Goal: Task Accomplishment & Management: Manage account settings

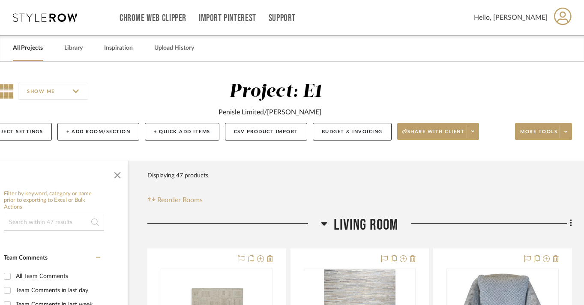
click at [20, 45] on link "All Projects" at bounding box center [28, 48] width 30 height 12
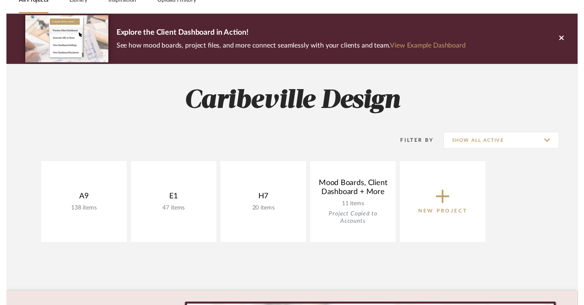
scroll to position [60, 0]
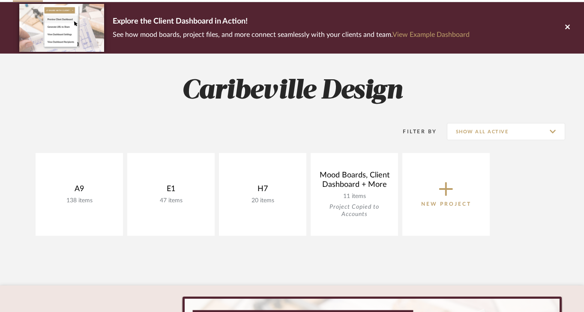
click at [0, 0] on link "View Budget" at bounding box center [0, 0] width 0 height 0
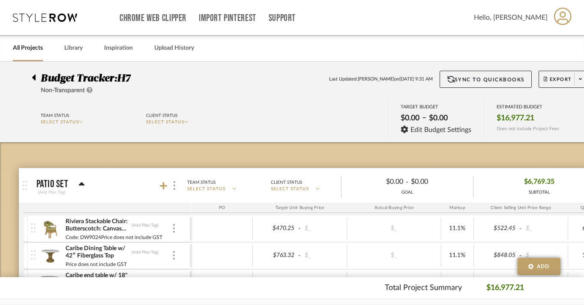
click at [37, 76] on div at bounding box center [36, 76] width 9 height 10
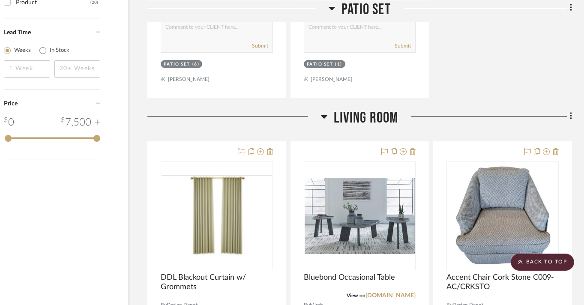
scroll to position [913, 33]
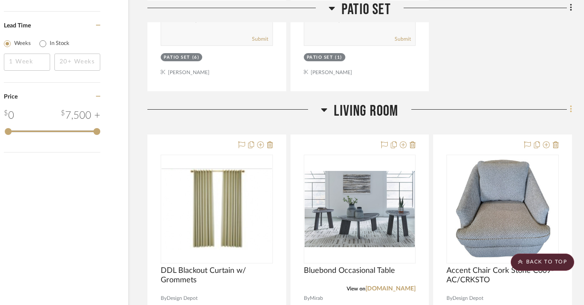
click at [570, 105] on icon at bounding box center [571, 109] width 3 height 9
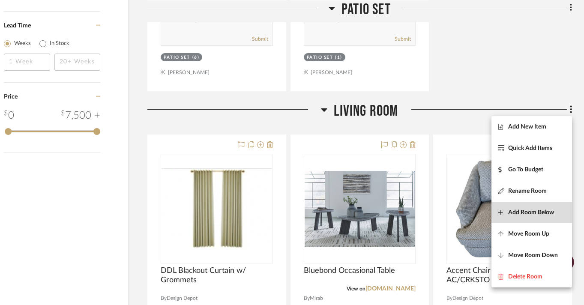
click at [534, 217] on button "Add Room Below" at bounding box center [531, 212] width 81 height 21
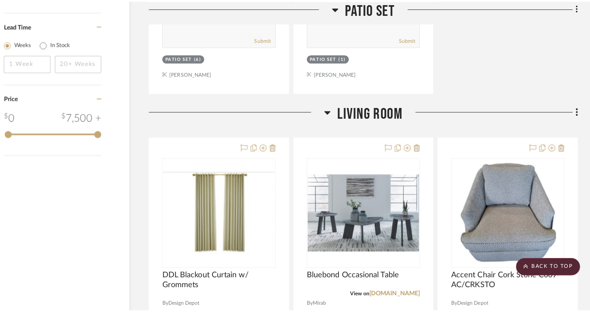
scroll to position [0, 0]
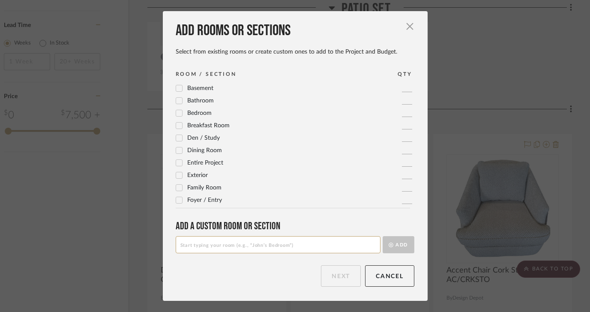
click at [339, 240] on input at bounding box center [278, 244] width 205 height 17
type input "Living Room 1"
click at [390, 246] on button "Add" at bounding box center [398, 244] width 32 height 17
click at [325, 245] on input at bounding box center [278, 244] width 205 height 17
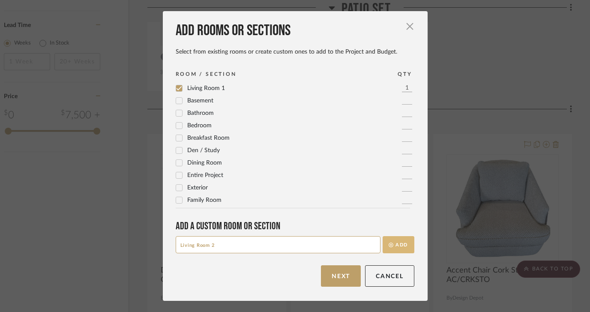
type input "Living Room 2"
click at [399, 244] on button "Add" at bounding box center [398, 244] width 32 height 17
click at [343, 248] on input at bounding box center [278, 244] width 205 height 17
type input "Living Room 3"
click at [400, 246] on button "Add" at bounding box center [398, 244] width 32 height 17
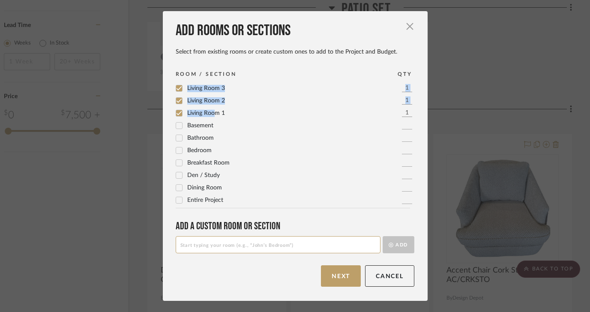
drag, startPoint x: 210, startPoint y: 112, endPoint x: 210, endPoint y: 80, distance: 31.7
click at [210, 80] on div "ROOM / SECTION QTY Living Room 3 1 Living Room 2 1 Living Room 1 1 Basement 1 B…" at bounding box center [298, 139] width 245 height 138
click at [244, 113] on div "Living Room 1 1" at bounding box center [295, 113] width 239 height 10
click at [337, 281] on button "Next" at bounding box center [341, 275] width 40 height 21
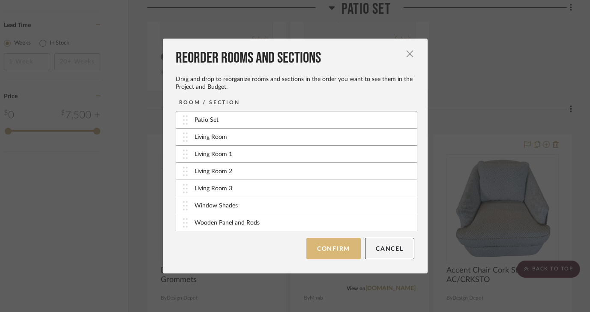
click at [340, 253] on button "Confirm" at bounding box center [333, 248] width 54 height 21
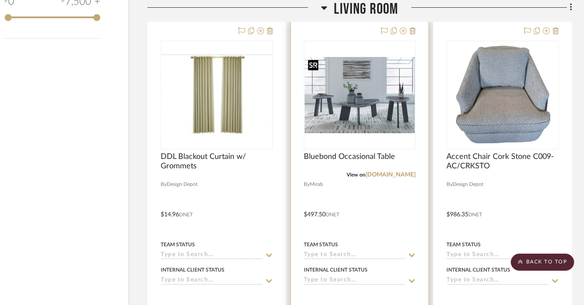
scroll to position [975, 33]
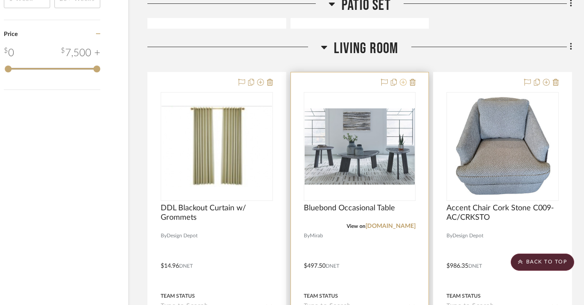
click at [404, 83] on icon at bounding box center [403, 82] width 7 height 7
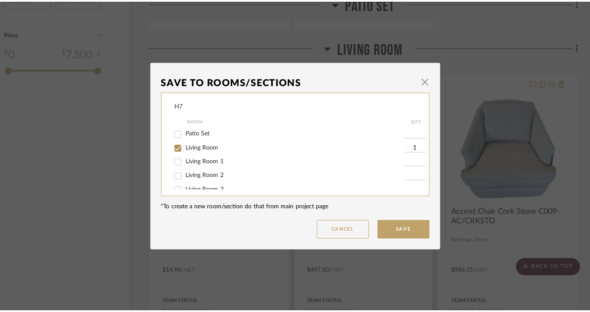
scroll to position [0, 0]
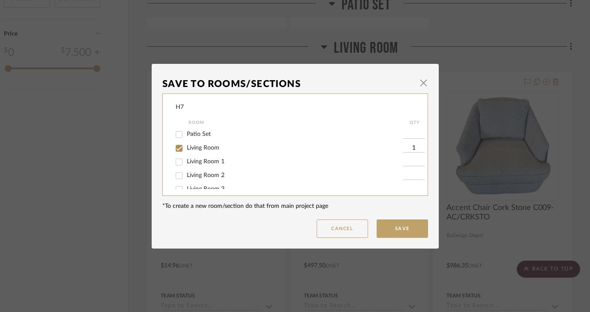
click at [217, 160] on span "Living Room 1" at bounding box center [206, 161] width 38 height 6
click at [186, 160] on input "Living Room 1" at bounding box center [179, 162] width 14 height 14
checkbox input "true"
type input "1"
click at [214, 176] on span "Living Room 2" at bounding box center [206, 175] width 38 height 6
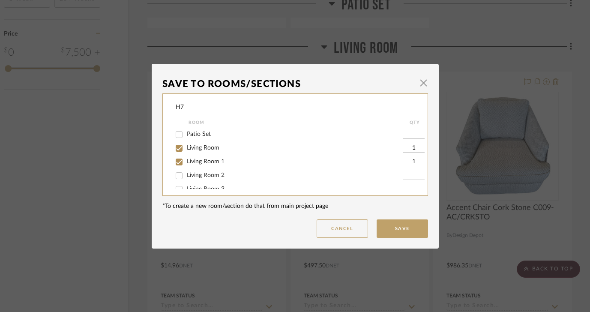
click at [186, 176] on input "Living Room 2" at bounding box center [179, 176] width 14 height 14
checkbox input "true"
type input "1"
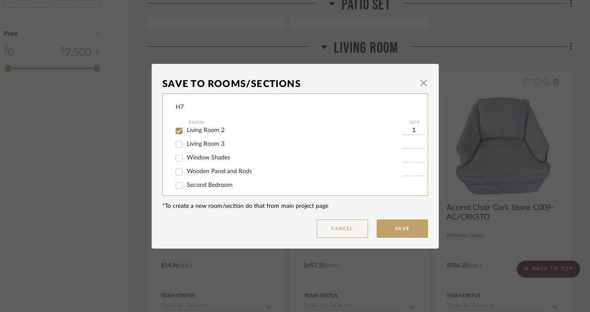
click at [211, 147] on span "Living Room 3" at bounding box center [206, 144] width 38 height 6
click at [186, 147] on input "Living Room 3" at bounding box center [179, 144] width 14 height 14
checkbox input "true"
type input "1"
click at [395, 224] on button "Save" at bounding box center [401, 228] width 51 height 18
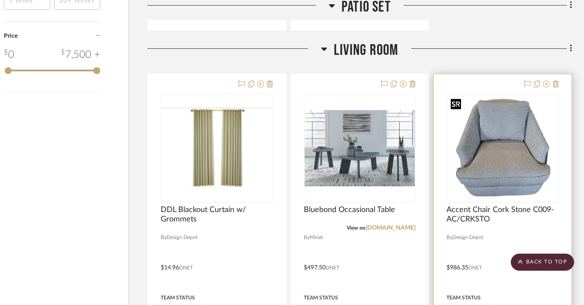
scroll to position [977, 33]
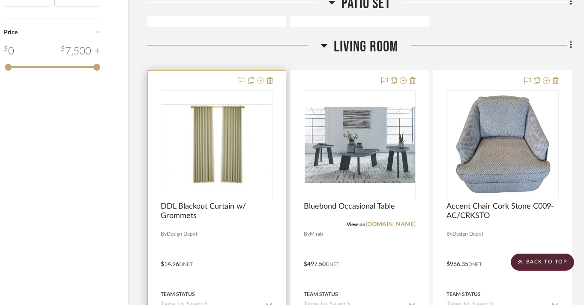
click at [260, 84] on fa-icon at bounding box center [260, 81] width 7 height 7
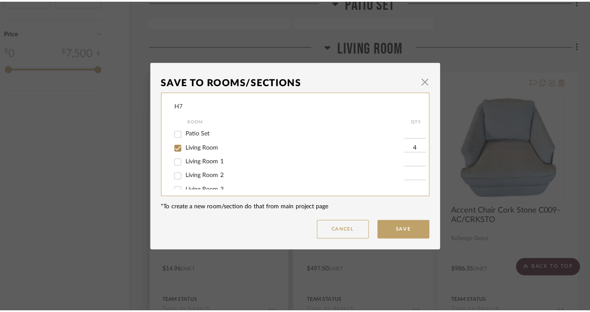
scroll to position [0, 0]
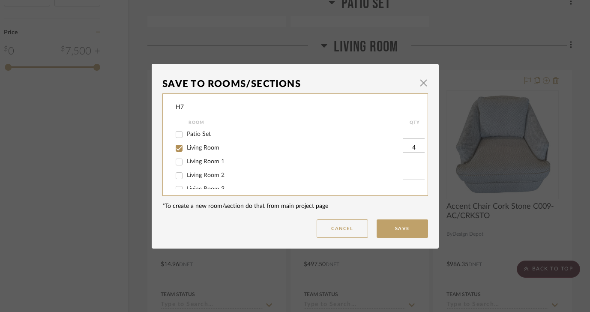
click at [211, 169] on div "Living Room 1" at bounding box center [289, 162] width 227 height 14
click at [204, 163] on span "Living Room 1" at bounding box center [206, 161] width 38 height 6
click at [186, 163] on input "Living Room 1" at bounding box center [179, 162] width 14 height 14
checkbox input "true"
type input "1"
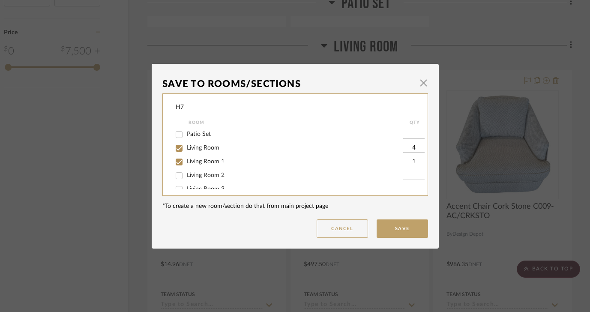
click at [201, 177] on span "Living Room 2" at bounding box center [206, 175] width 38 height 6
click at [186, 177] on input "Living Room 2" at bounding box center [179, 176] width 14 height 14
checkbox input "true"
type input "1"
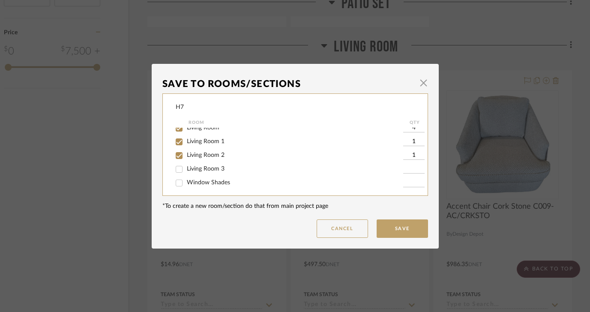
click at [203, 176] on div "Living Room 3" at bounding box center [289, 169] width 227 height 14
click at [201, 172] on span "Living Room 3" at bounding box center [206, 169] width 38 height 6
click at [186, 174] on input "Living Room 3" at bounding box center [179, 169] width 14 height 14
checkbox input "true"
type input "1"
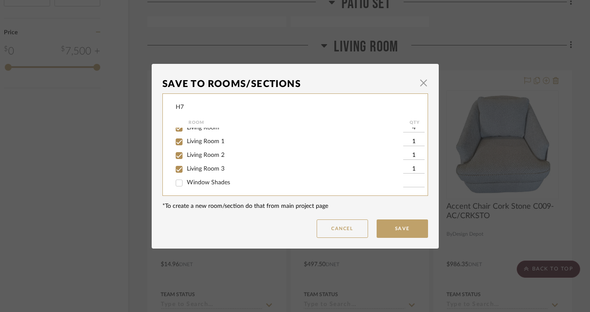
scroll to position [0, 0]
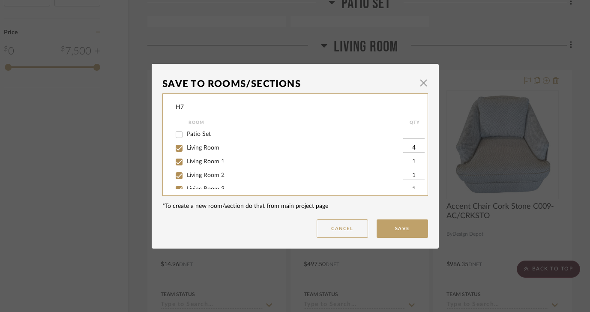
click at [411, 160] on input "1" at bounding box center [413, 162] width 21 height 9
type input "4"
click at [411, 176] on input "1" at bounding box center [413, 175] width 21 height 9
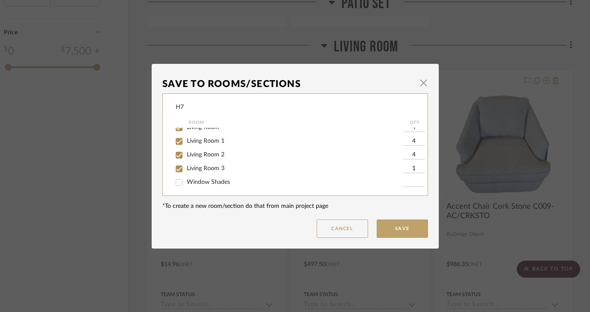
scroll to position [25, 0]
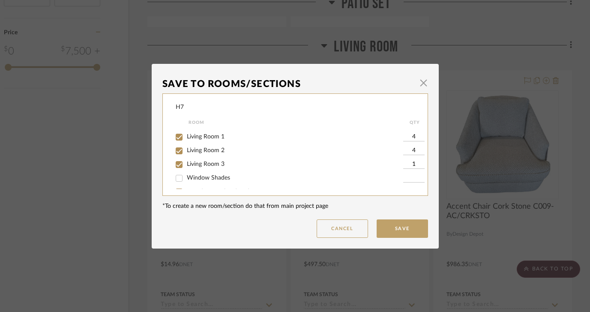
type input "4"
click at [410, 164] on input "1" at bounding box center [413, 164] width 21 height 9
type input "4"
click at [397, 228] on button "Save" at bounding box center [401, 228] width 51 height 18
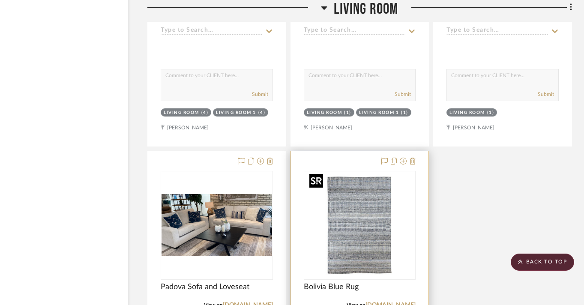
scroll to position [1279, 33]
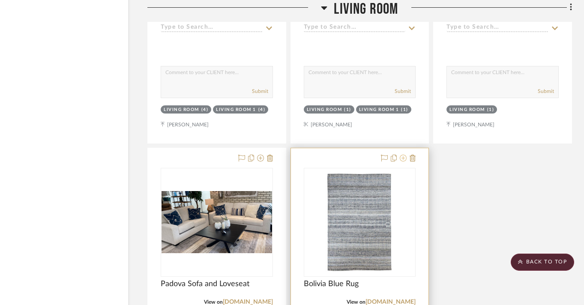
click at [402, 159] on icon at bounding box center [403, 158] width 7 height 7
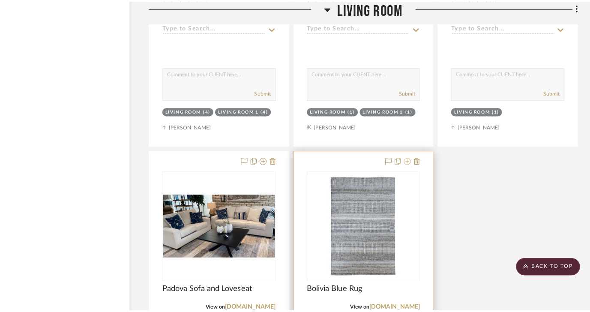
scroll to position [0, 0]
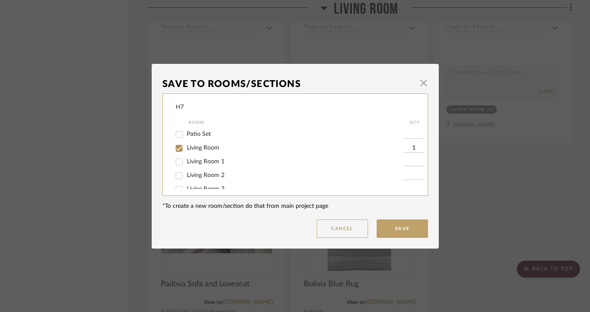
click at [212, 158] on div "Living Room 1" at bounding box center [289, 162] width 227 height 14
click at [211, 162] on span "Living Room 1" at bounding box center [206, 161] width 38 height 6
click at [186, 162] on input "Living Room 1" at bounding box center [179, 162] width 14 height 14
checkbox input "true"
type input "1"
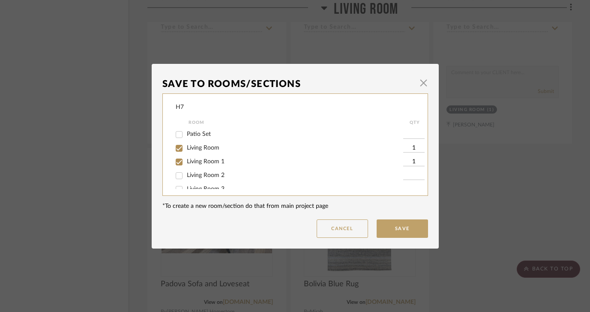
click at [210, 176] on span "Living Room 2" at bounding box center [206, 175] width 38 height 6
click at [186, 176] on input "Living Room 2" at bounding box center [179, 176] width 14 height 14
checkbox input "true"
type input "1"
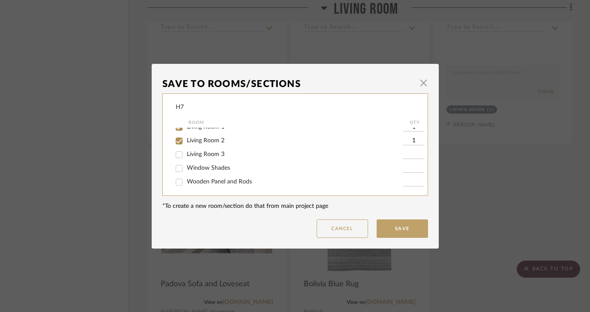
scroll to position [45, 0]
click at [205, 150] on div "Living Room 3" at bounding box center [289, 145] width 227 height 14
click at [208, 145] on span "Living Room 3" at bounding box center [206, 144] width 38 height 6
click at [186, 145] on input "Living Room 3" at bounding box center [179, 145] width 14 height 14
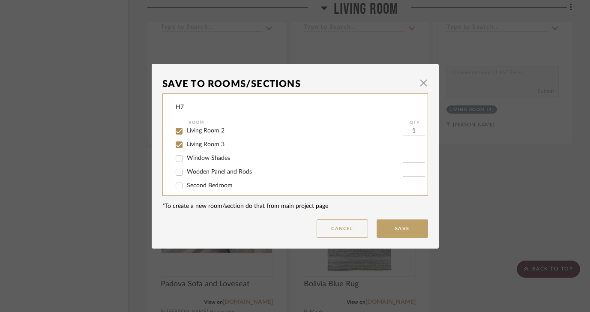
checkbox input "true"
type input "1"
click at [403, 228] on button "Save" at bounding box center [401, 228] width 51 height 18
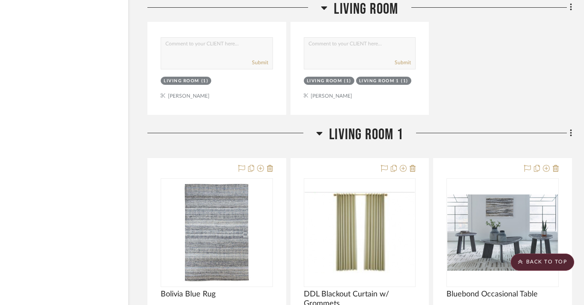
scroll to position [1681, 33]
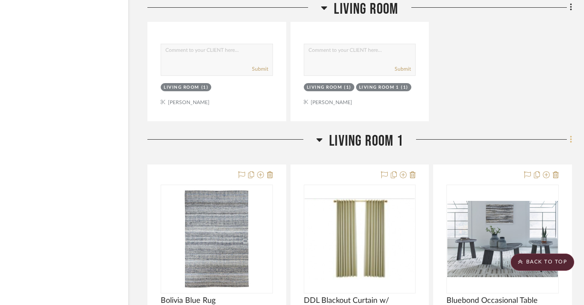
click at [570, 140] on icon at bounding box center [571, 139] width 3 height 9
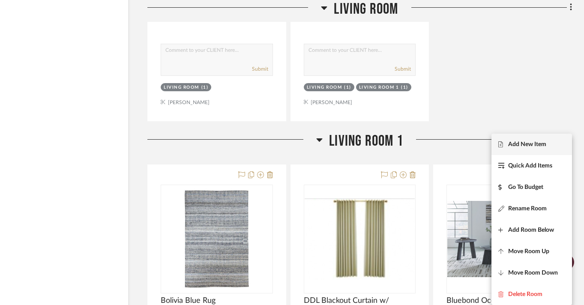
click at [551, 145] on span "Add New Item" at bounding box center [531, 144] width 67 height 7
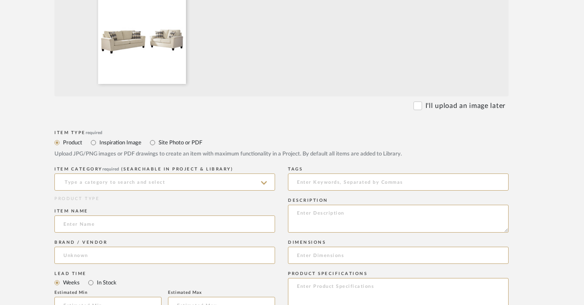
scroll to position [274, 27]
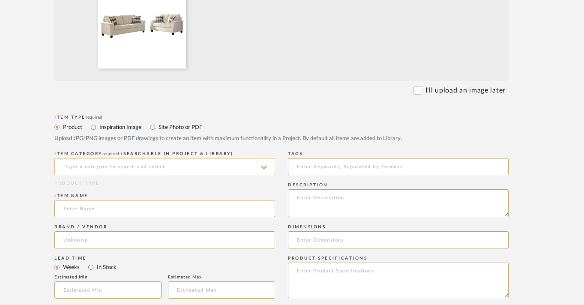
click at [258, 172] on input at bounding box center [164, 166] width 221 height 17
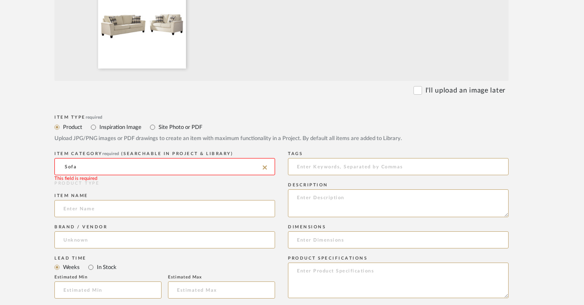
scroll to position [274, 28]
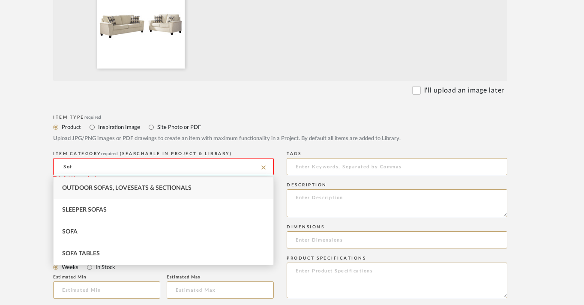
click at [143, 184] on div "Outdoor Sofas, Loveseats & Sectionals" at bounding box center [164, 188] width 220 height 22
type input "Outdoor Sofas, Loveseats & Sectionals"
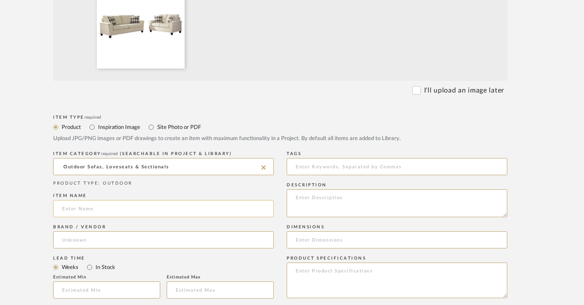
click at [117, 205] on input at bounding box center [163, 208] width 221 height 17
type input "Abinger"
click at [110, 234] on input at bounding box center [163, 239] width 221 height 17
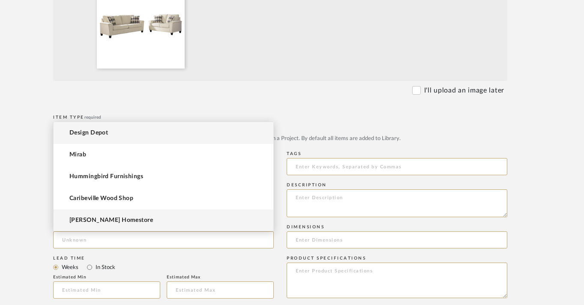
click at [118, 218] on span "[PERSON_NAME] Homestore" at bounding box center [111, 220] width 84 height 7
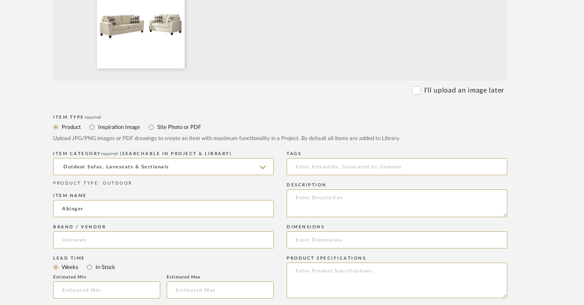
type input "[PERSON_NAME] Homestore"
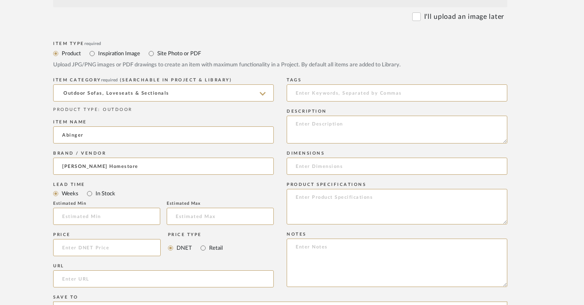
scroll to position [348, 28]
click at [109, 250] on input at bounding box center [107, 246] width 108 height 17
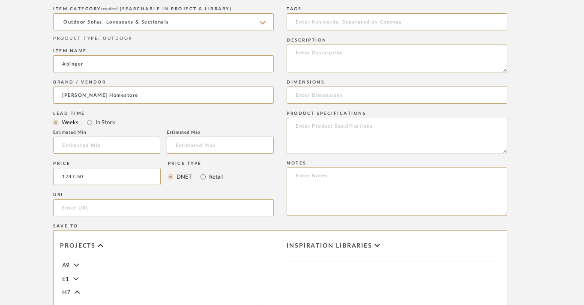
scroll to position [365, 28]
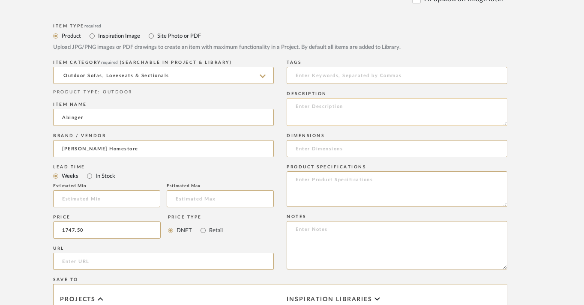
type input "$1,747.50"
click at [317, 114] on textarea at bounding box center [397, 112] width 221 height 28
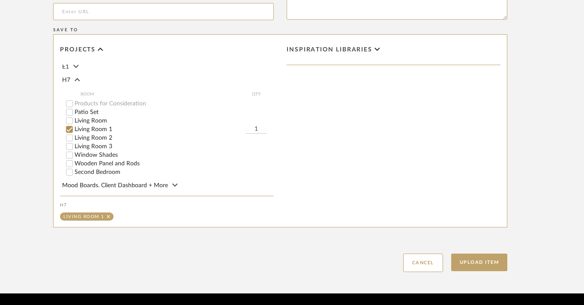
scroll to position [643, 28]
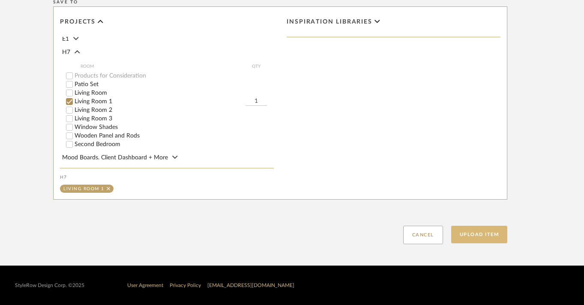
type textarea "Sofa and loveseat"
click at [472, 233] on button "Upload Item" at bounding box center [479, 235] width 57 height 18
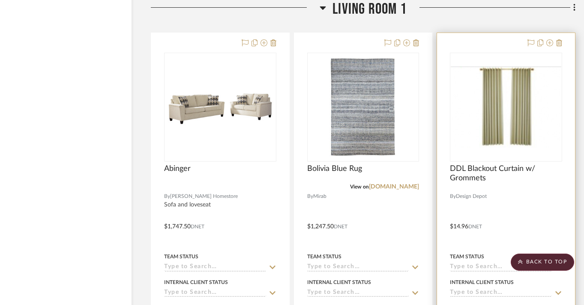
scroll to position [1813, 33]
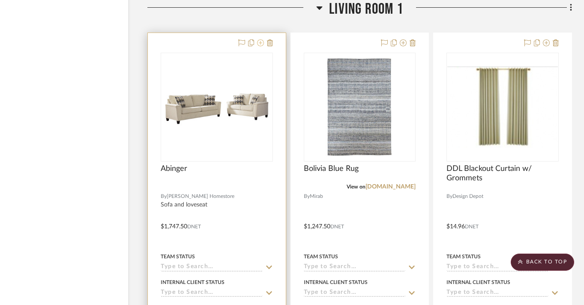
click at [259, 42] on icon at bounding box center [260, 42] width 7 height 7
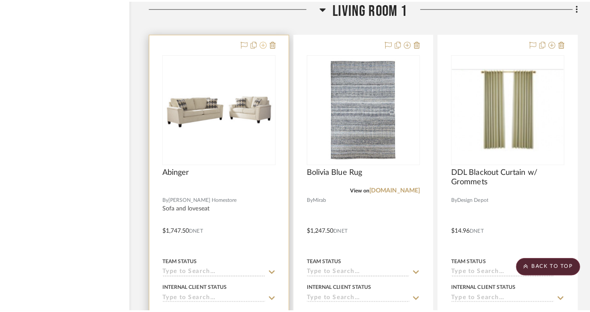
scroll to position [0, 0]
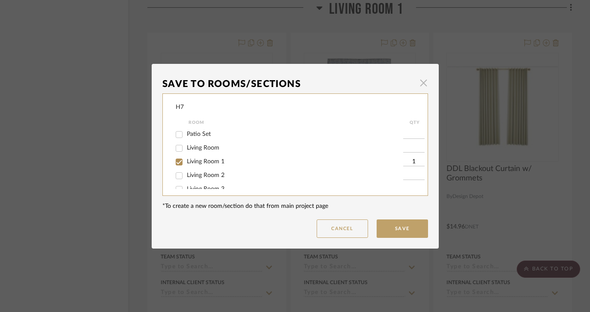
click at [416, 85] on span "button" at bounding box center [423, 83] width 17 height 17
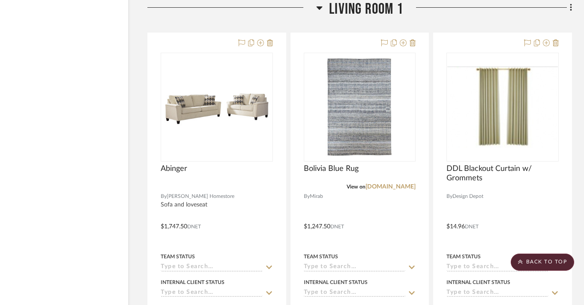
scroll to position [1800, 33]
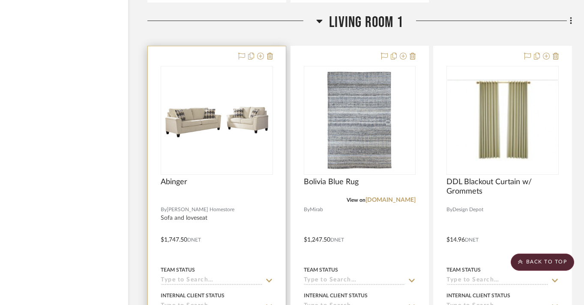
click at [237, 148] on div "0" at bounding box center [216, 120] width 111 height 108
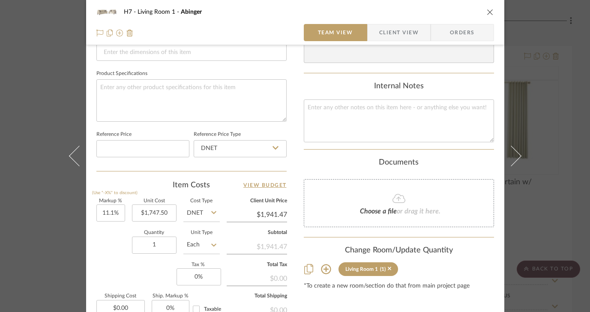
scroll to position [423, 0]
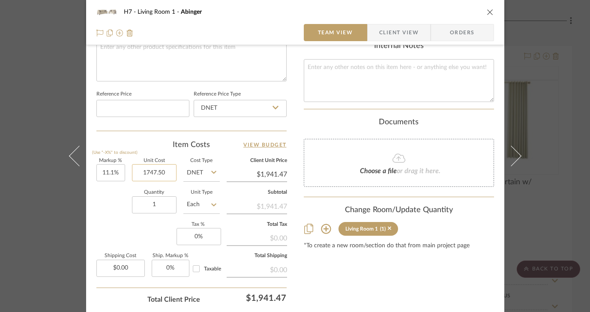
click at [149, 171] on input "1747.50" at bounding box center [154, 172] width 45 height 17
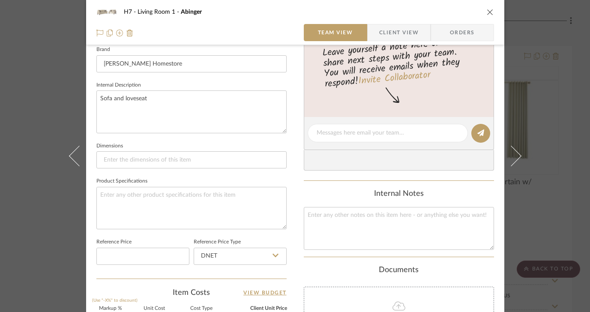
scroll to position [238, 0]
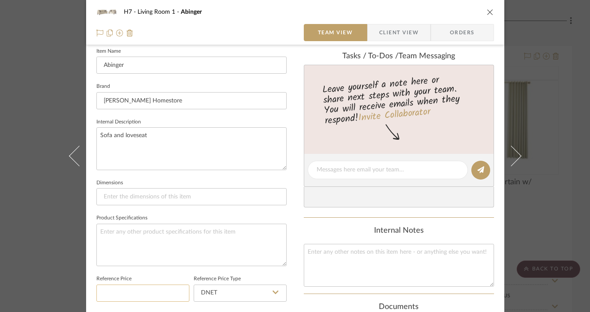
type input "$2,647.50"
click at [164, 284] on input at bounding box center [142, 292] width 93 height 17
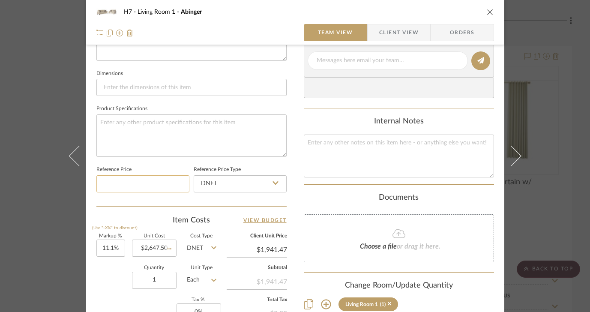
type input "$2,941.37"
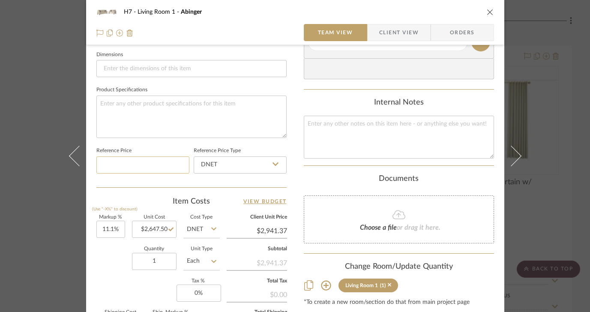
scroll to position [367, 0]
click at [487, 13] on icon "close" at bounding box center [490, 12] width 7 height 7
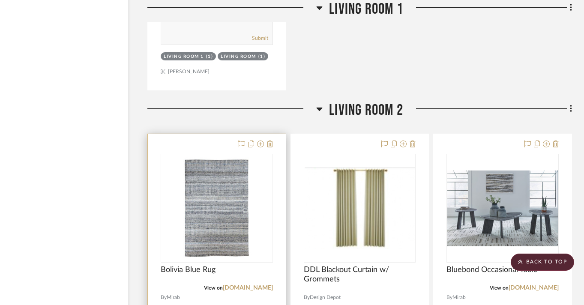
scroll to position [2509, 33]
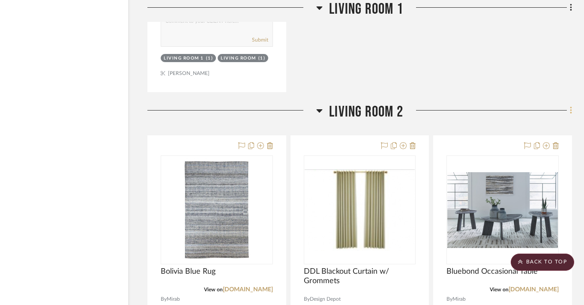
click at [568, 111] on fa-icon at bounding box center [570, 111] width 6 height 14
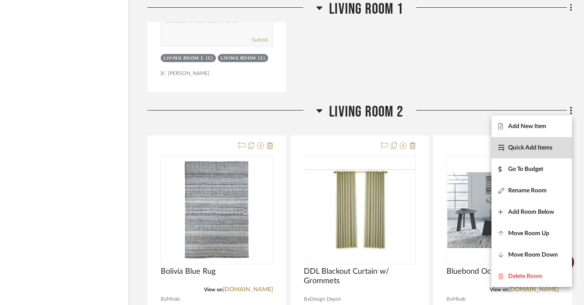
click at [546, 148] on span "Quick Add Items" at bounding box center [530, 147] width 44 height 7
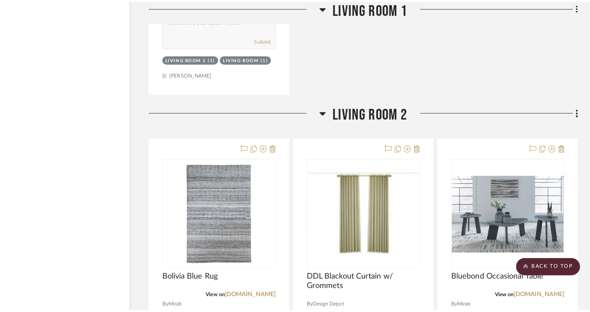
scroll to position [0, 0]
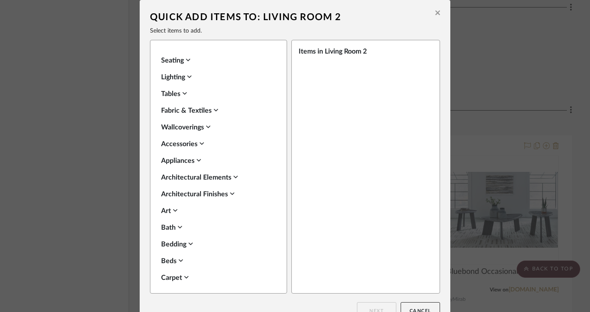
click at [435, 13] on icon at bounding box center [437, 13] width 5 height 5
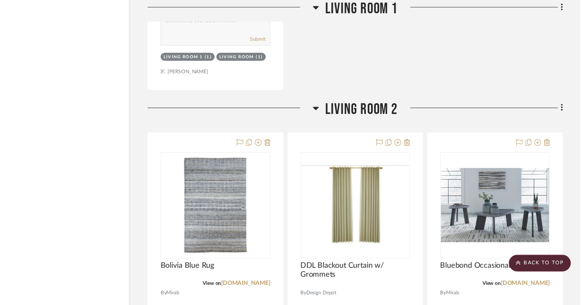
scroll to position [2509, 33]
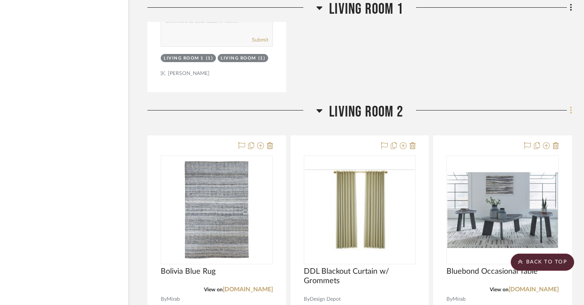
click at [570, 109] on icon at bounding box center [571, 110] width 3 height 9
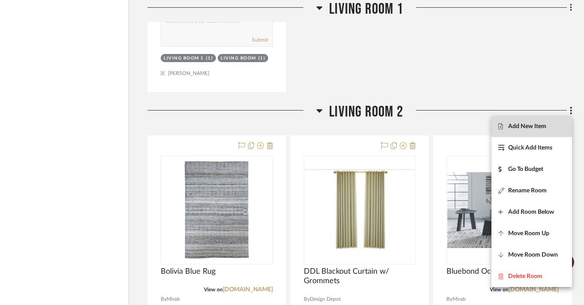
click at [547, 129] on span "Add New Item" at bounding box center [531, 125] width 67 height 7
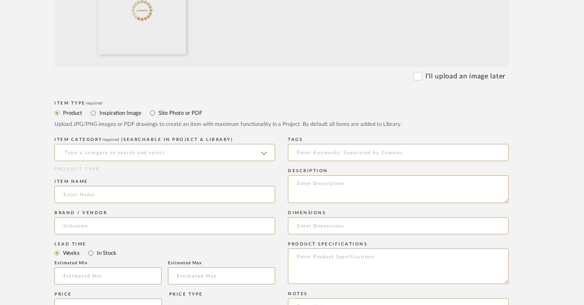
scroll to position [295, 27]
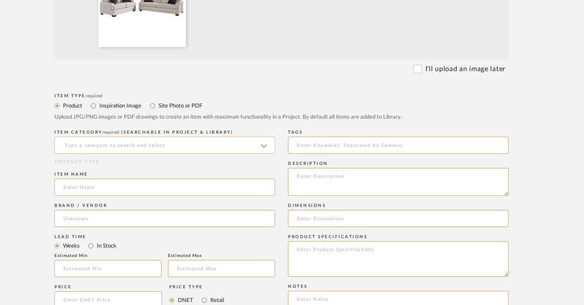
click at [187, 151] on input at bounding box center [164, 145] width 221 height 17
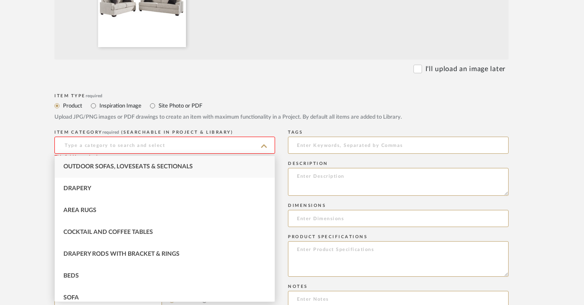
click at [185, 168] on span "Outdoor Sofas, Loveseats & Sectionals" at bounding box center [127, 167] width 129 height 6
type input "Outdoor Sofas, Loveseats & Sectionals"
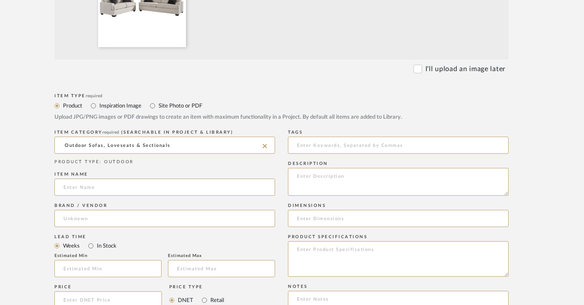
click at [264, 145] on icon at bounding box center [265, 146] width 4 height 4
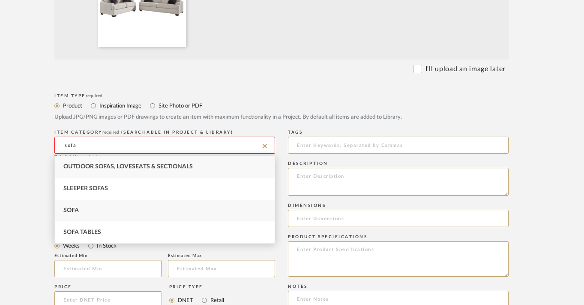
click at [210, 215] on div "Sofa" at bounding box center [165, 211] width 220 height 22
type input "Sofa"
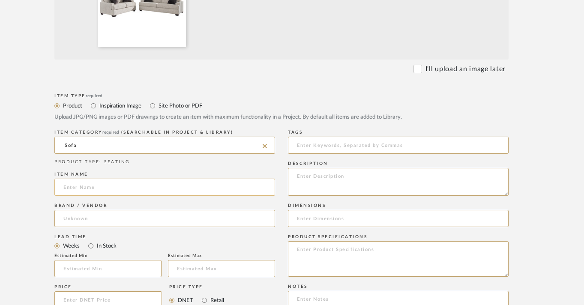
click at [189, 194] on input at bounding box center [164, 187] width 221 height 17
type input "[PERSON_NAME] Pebble"
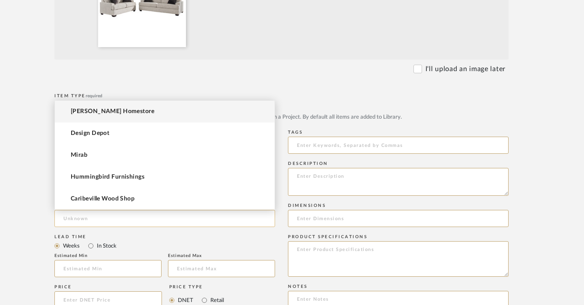
click at [198, 218] on input at bounding box center [164, 218] width 221 height 17
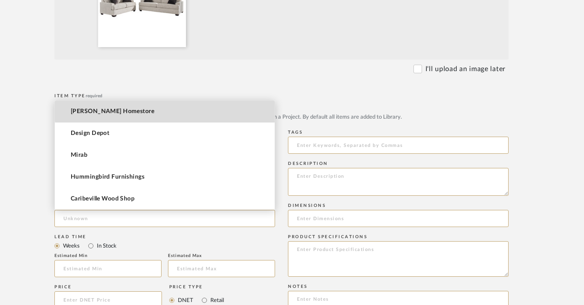
click at [169, 107] on mat-option "[PERSON_NAME] Homestore" at bounding box center [165, 112] width 220 height 22
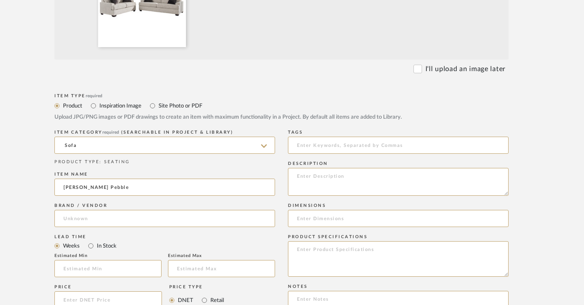
type input "[PERSON_NAME] Homestore"
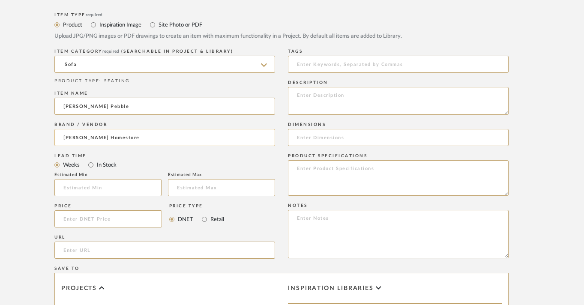
scroll to position [377, 27]
click at [108, 222] on input at bounding box center [108, 217] width 108 height 17
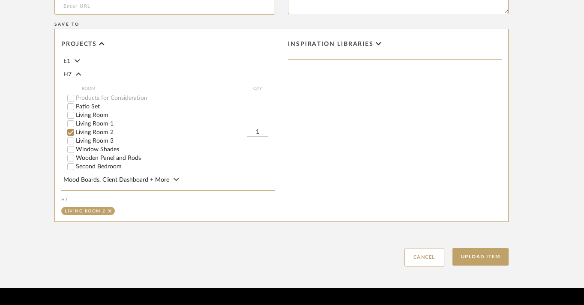
scroll to position [643, 27]
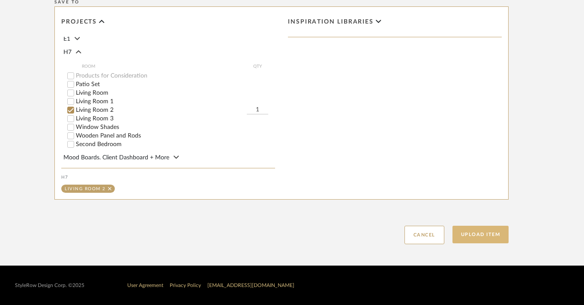
type input "$2,197.50"
click at [494, 230] on button "Upload Item" at bounding box center [480, 235] width 57 height 18
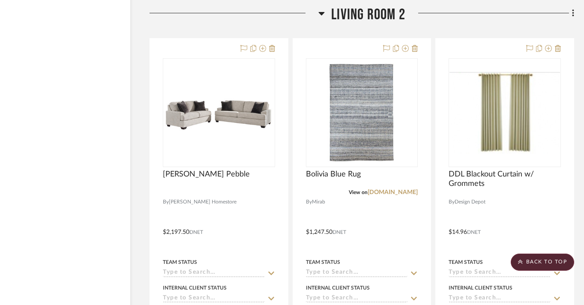
scroll to position [2609, 31]
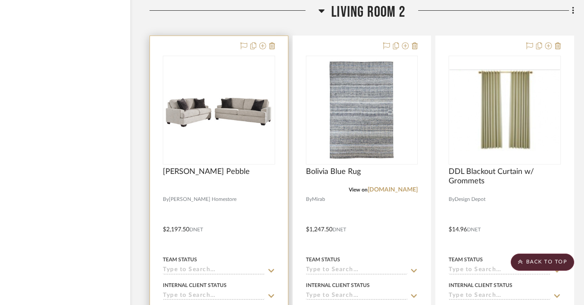
click at [0, 0] on div at bounding box center [0, 0] width 0 height 0
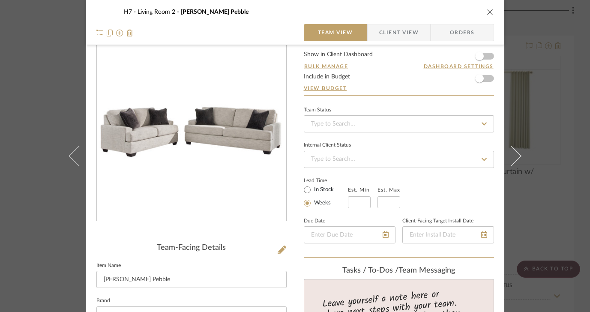
scroll to position [0, 0]
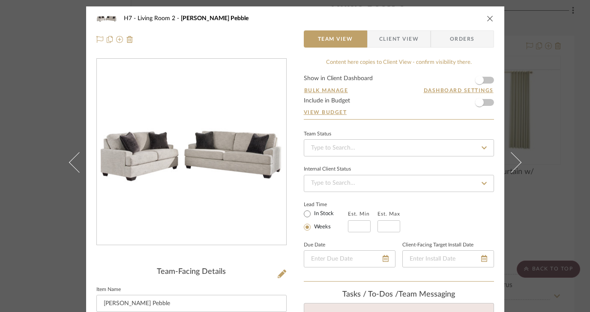
click at [487, 21] on icon "close" at bounding box center [490, 18] width 7 height 7
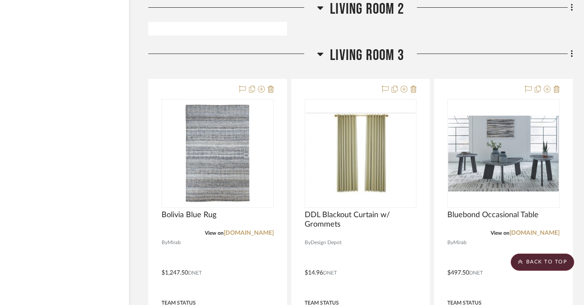
scroll to position [3336, 32]
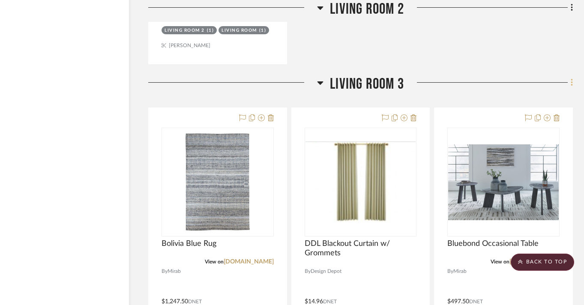
click at [570, 81] on fa-icon at bounding box center [570, 83] width 6 height 14
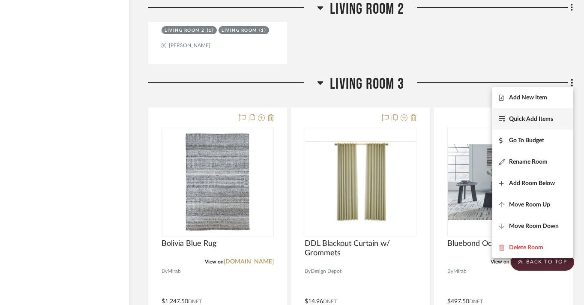
click at [550, 118] on span "Quick Add Items" at bounding box center [531, 119] width 44 height 7
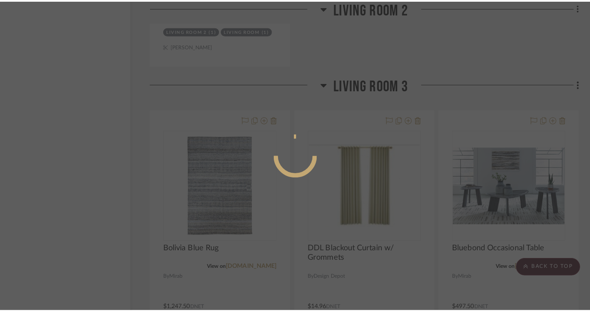
scroll to position [0, 0]
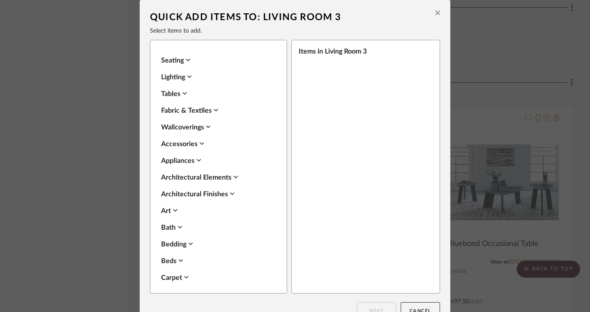
click at [435, 16] on icon at bounding box center [437, 13] width 5 height 8
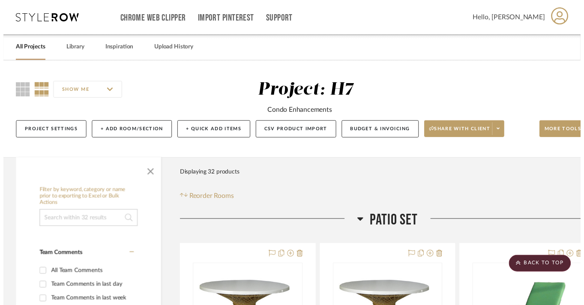
scroll to position [3336, 32]
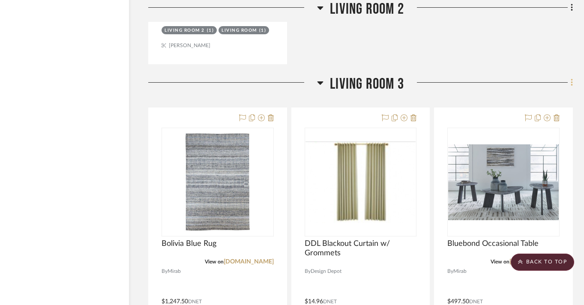
click at [569, 80] on fa-icon at bounding box center [570, 83] width 6 height 14
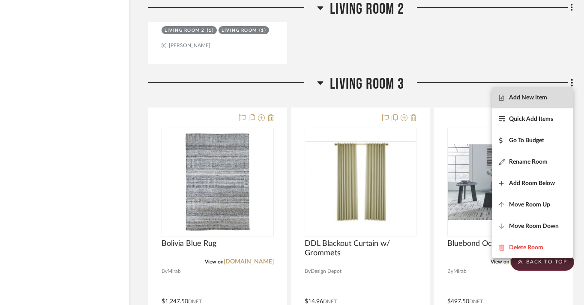
click at [543, 99] on span "Add New Item" at bounding box center [528, 97] width 38 height 7
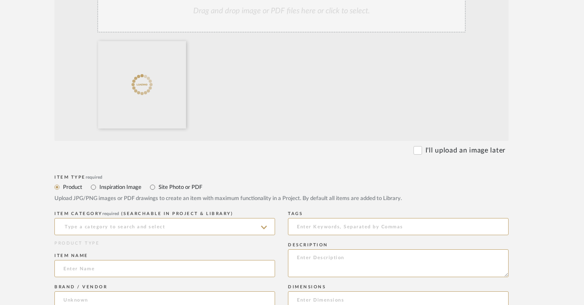
scroll to position [249, 27]
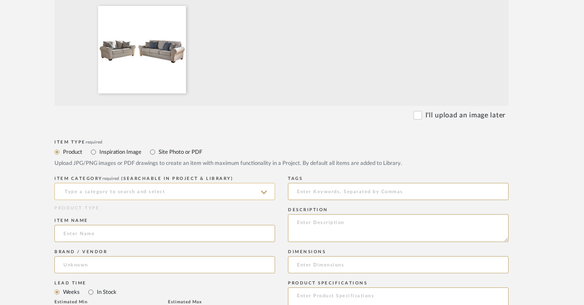
click at [165, 197] on input at bounding box center [164, 191] width 221 height 17
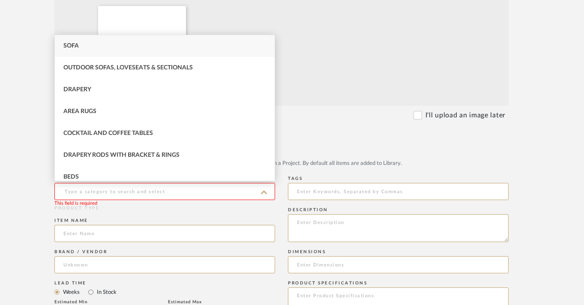
click at [132, 51] on div "Sofa" at bounding box center [165, 46] width 220 height 22
type input "Sofa"
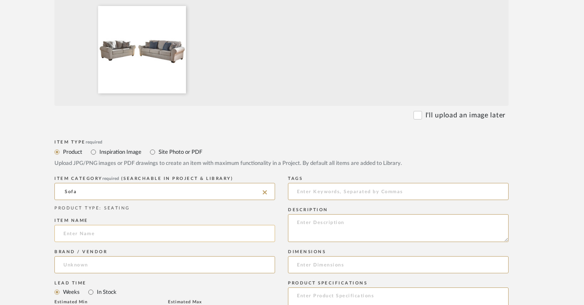
click at [113, 228] on input at bounding box center [164, 233] width 221 height 17
type input "V"
type input "Belcampo Stone Set"
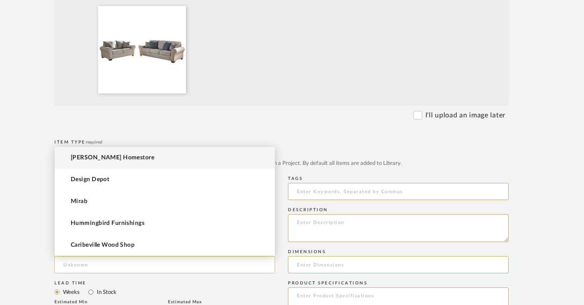
click at [112, 268] on input at bounding box center [164, 264] width 221 height 17
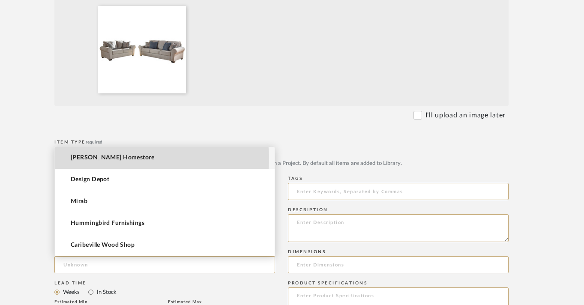
click at [136, 159] on span "[PERSON_NAME] Homestore" at bounding box center [113, 157] width 84 height 7
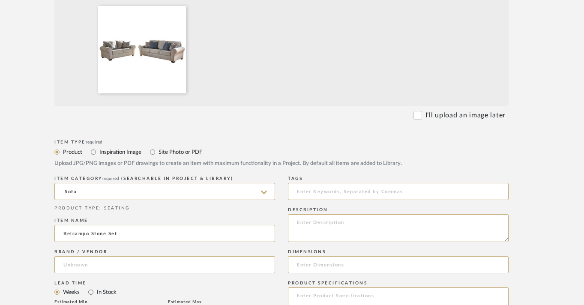
type input "[PERSON_NAME] Homestore"
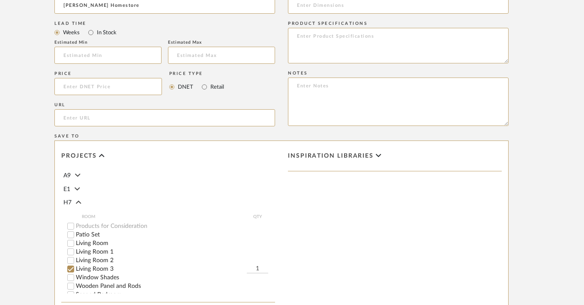
scroll to position [0, 0]
click at [93, 90] on input at bounding box center [108, 86] width 108 height 17
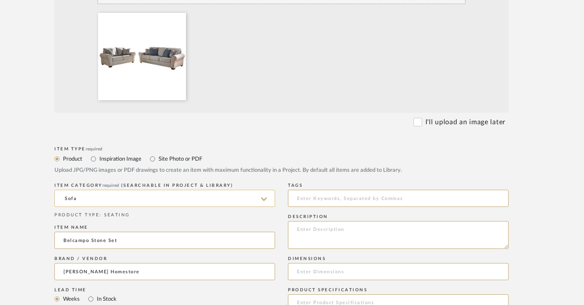
scroll to position [237, 27]
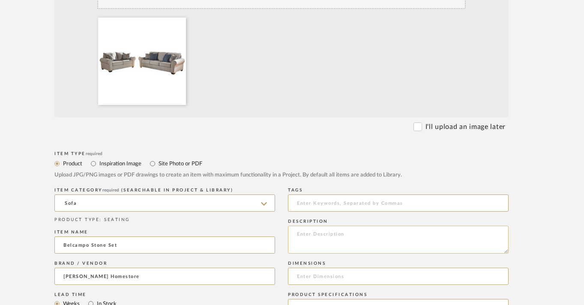
type input "$2,247.50"
click at [358, 239] on textarea "To enrich screen reader interactions, please activate Accessibility in Grammarl…" at bounding box center [398, 240] width 221 height 28
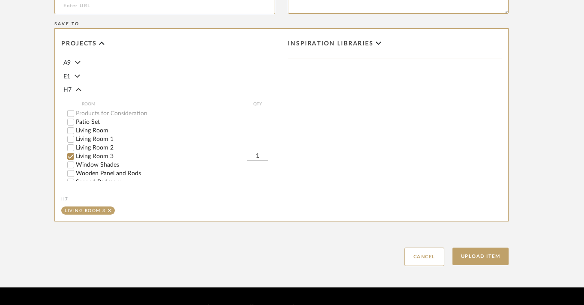
scroll to position [643, 27]
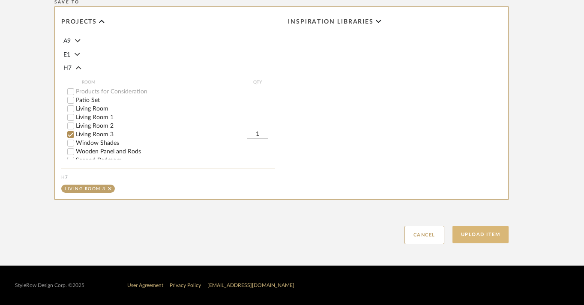
type textarea "Sofa and loveseat"
click at [466, 236] on button "Upload Item" at bounding box center [480, 235] width 57 height 18
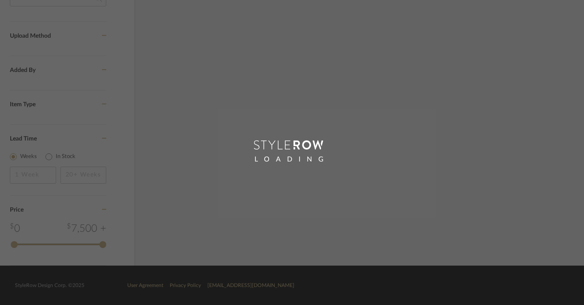
scroll to position [604, 24]
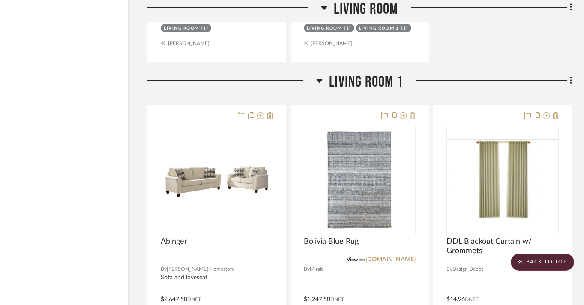
scroll to position [1740, 33]
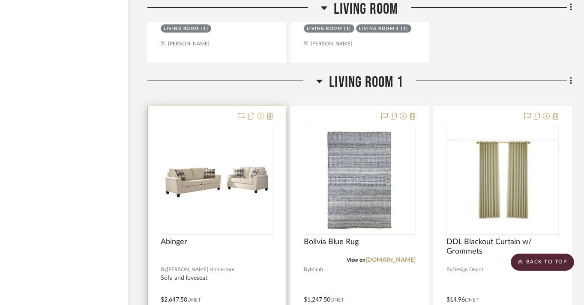
click at [260, 116] on icon at bounding box center [260, 116] width 7 height 7
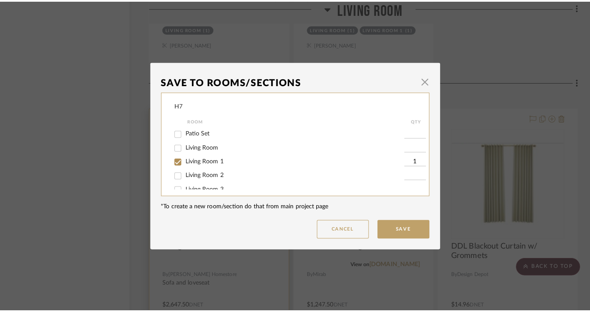
scroll to position [0, 0]
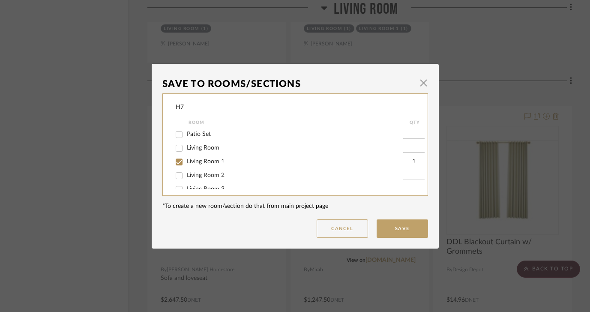
click at [209, 153] on div "Living Room" at bounding box center [289, 148] width 227 height 14
click at [206, 150] on span "Living Room" at bounding box center [203, 148] width 33 height 6
click at [186, 150] on input "Living Room" at bounding box center [179, 148] width 14 height 14
checkbox input "true"
type input "1"
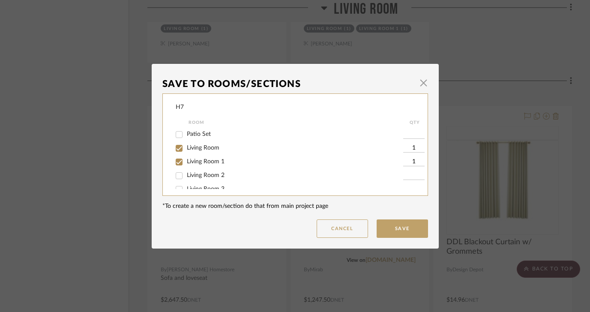
click at [214, 164] on span "Living Room 1" at bounding box center [206, 161] width 38 height 6
click at [186, 165] on input "Living Room 1" at bounding box center [179, 162] width 14 height 14
checkbox input "false"
click at [388, 222] on button "Save" at bounding box center [401, 228] width 51 height 18
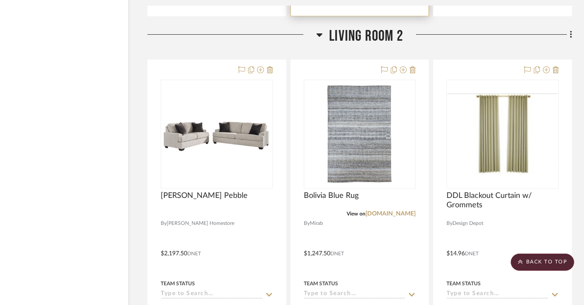
scroll to position [2193, 33]
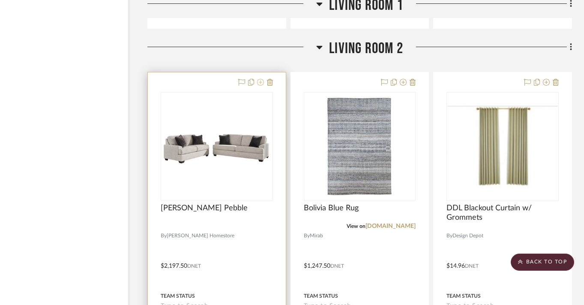
click at [259, 82] on icon at bounding box center [260, 82] width 7 height 7
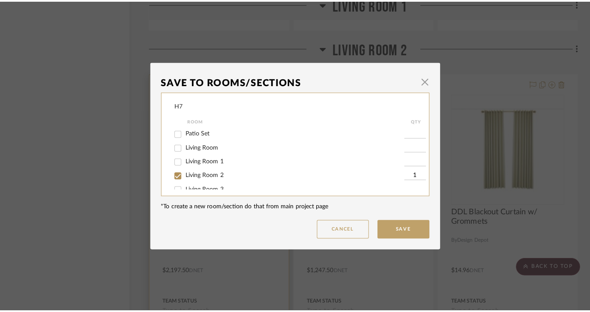
scroll to position [0, 0]
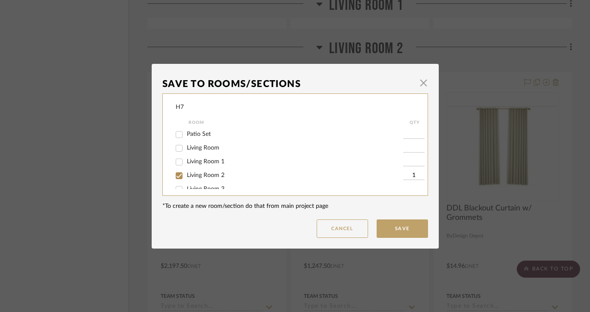
click at [201, 164] on span "Living Room 1" at bounding box center [206, 161] width 38 height 6
click at [186, 164] on input "Living Room 1" at bounding box center [179, 162] width 14 height 14
checkbox input "true"
type input "1"
click at [201, 176] on span "Living Room 2" at bounding box center [206, 175] width 38 height 6
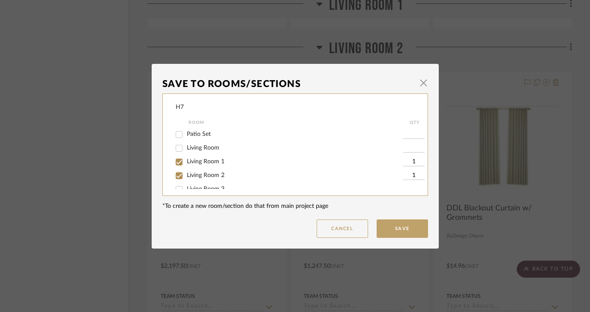
click at [186, 176] on input "Living Room 2" at bounding box center [179, 176] width 14 height 14
checkbox input "false"
click at [407, 231] on button "Save" at bounding box center [401, 228] width 51 height 18
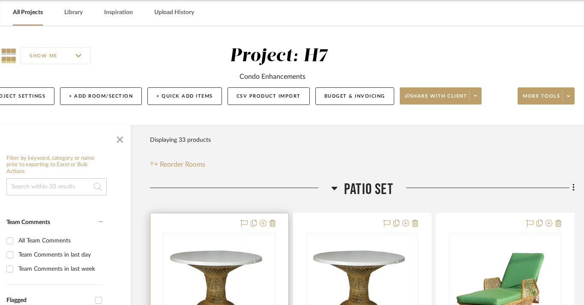
scroll to position [36, 0]
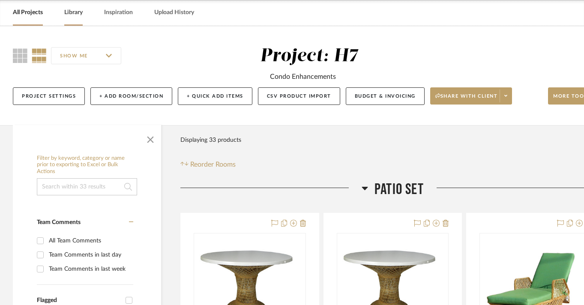
click at [72, 18] on link "Library" at bounding box center [73, 13] width 18 height 12
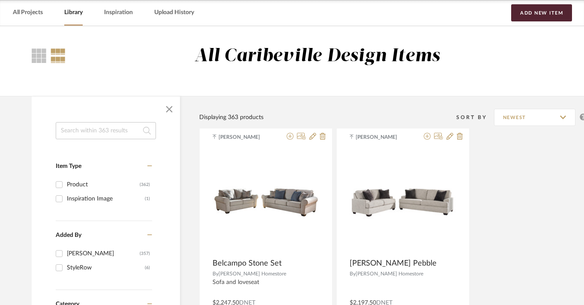
click at [110, 128] on input at bounding box center [106, 130] width 100 height 17
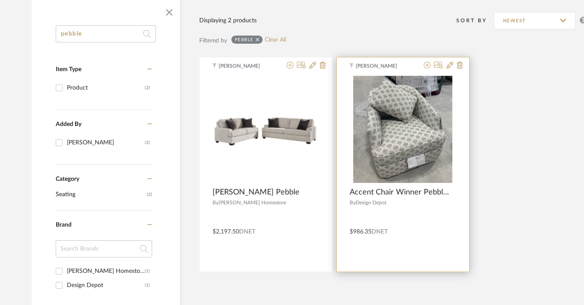
scroll to position [117, 0]
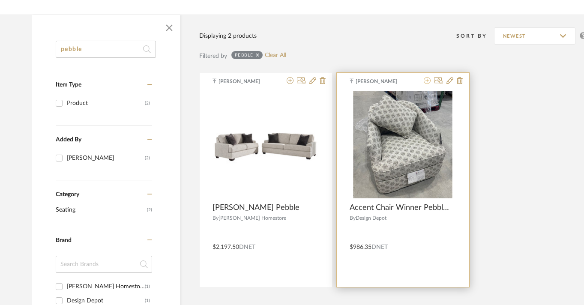
click at [428, 81] on icon at bounding box center [427, 80] width 7 height 7
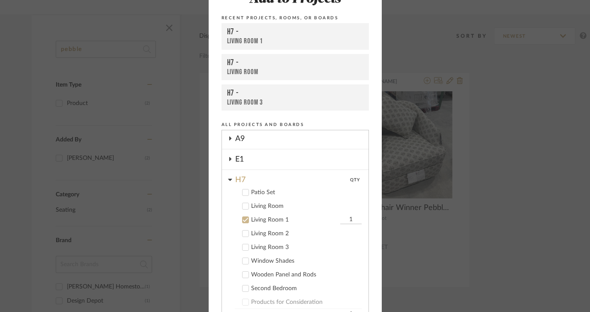
scroll to position [53, 0]
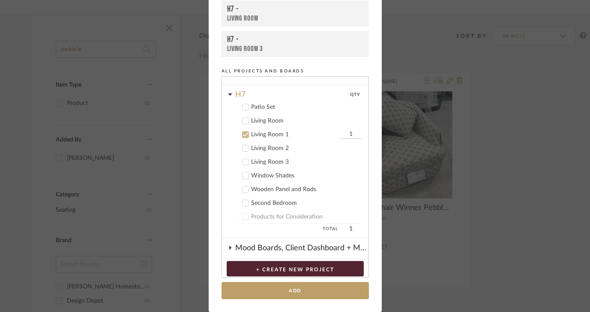
click at [254, 126] on cdk-nested-tree-node "Living Room" at bounding box center [292, 120] width 140 height 14
click at [252, 122] on div "Living Room" at bounding box center [306, 120] width 111 height 7
click at [254, 145] on div "Living Room 2" at bounding box center [306, 148] width 111 height 7
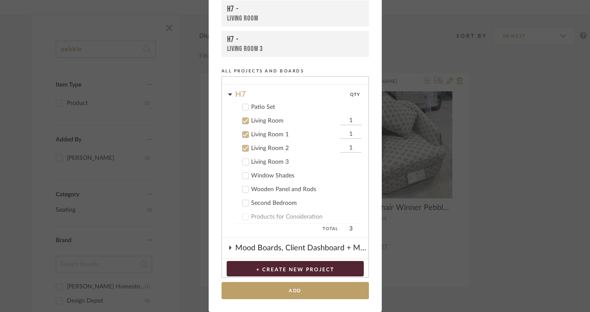
click at [261, 160] on div "Living Room 3" at bounding box center [306, 161] width 111 height 7
click at [264, 149] on div "Living Room 2" at bounding box center [294, 148] width 87 height 7
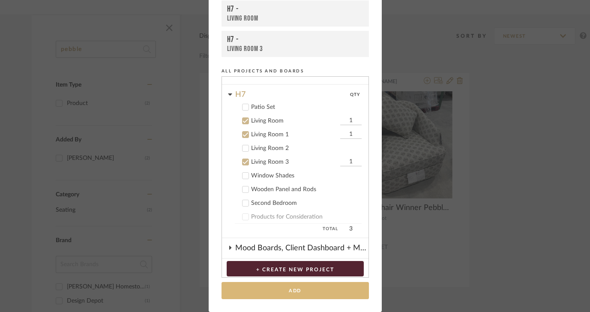
click at [319, 289] on button "Add" at bounding box center [294, 291] width 147 height 18
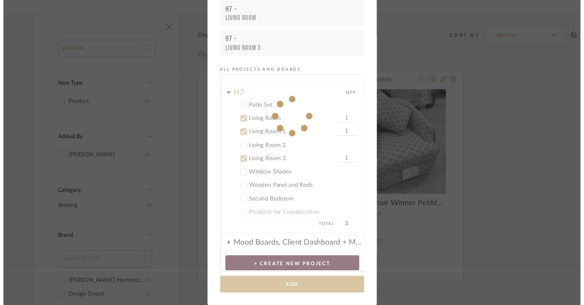
scroll to position [117, 0]
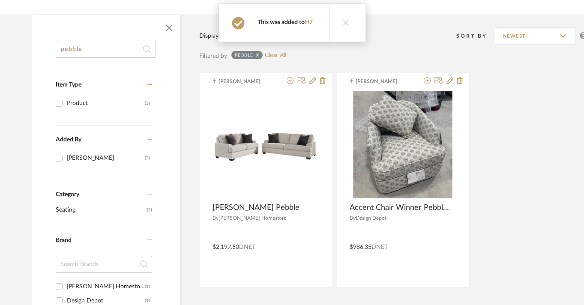
click at [122, 47] on input "pebble" at bounding box center [106, 49] width 100 height 17
type input "p"
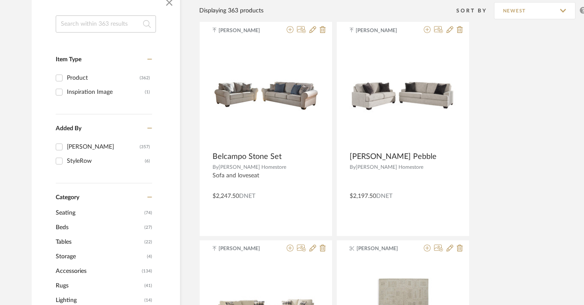
click at [129, 211] on span "Seating" at bounding box center [99, 213] width 87 height 15
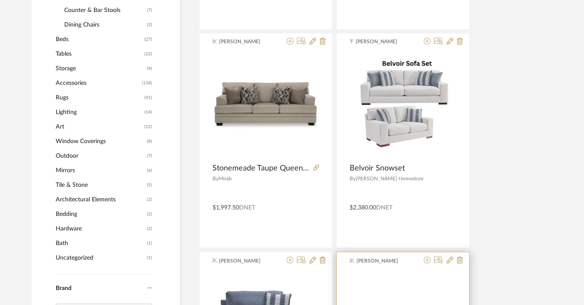
scroll to position [372, 0]
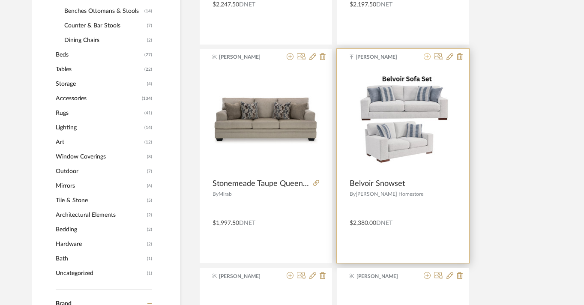
click at [427, 57] on icon at bounding box center [427, 56] width 7 height 7
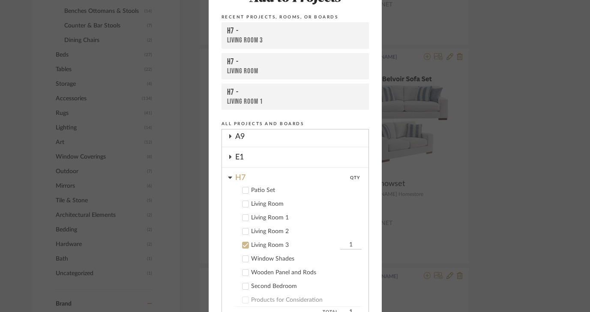
scroll to position [80, 0]
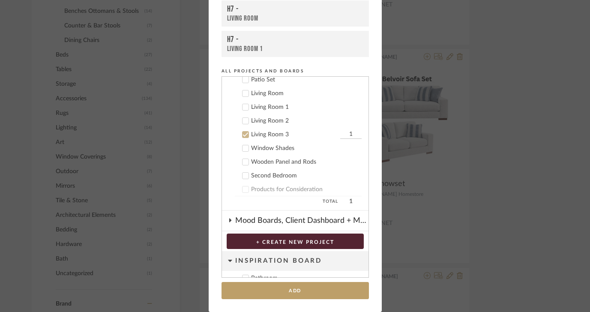
click at [281, 119] on div "Living Room 2" at bounding box center [306, 120] width 111 height 7
click at [277, 134] on div "Living Room 3" at bounding box center [294, 134] width 87 height 7
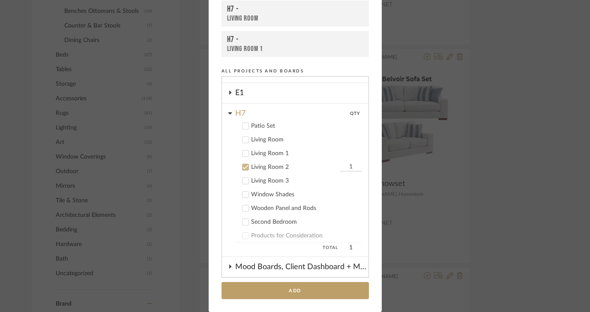
scroll to position [42, 0]
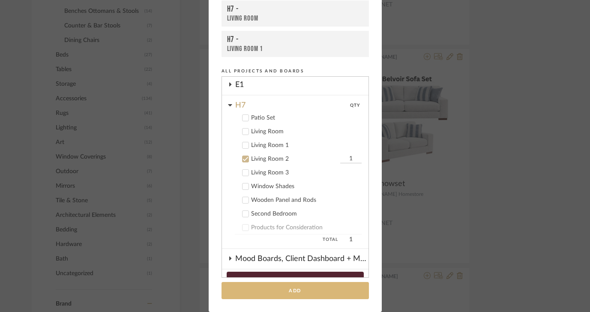
click at [309, 289] on button "Add" at bounding box center [294, 291] width 147 height 18
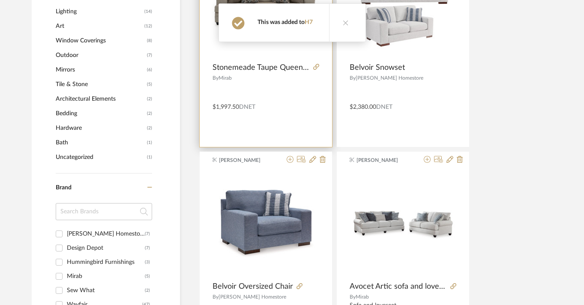
scroll to position [505, 0]
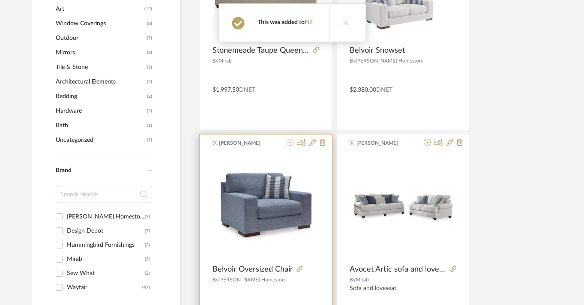
click at [288, 143] on icon at bounding box center [290, 142] width 7 height 7
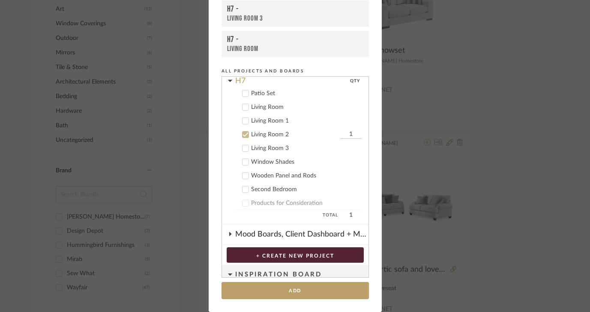
scroll to position [75, 0]
click at [278, 284] on button "Add" at bounding box center [294, 291] width 147 height 18
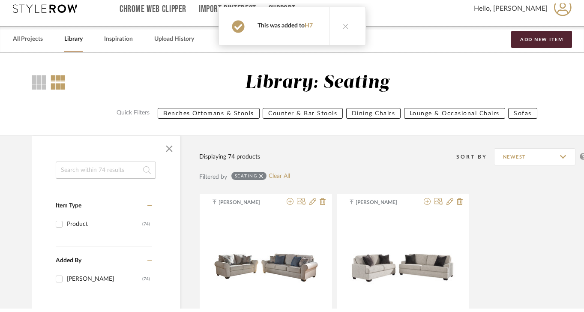
scroll to position [0, 0]
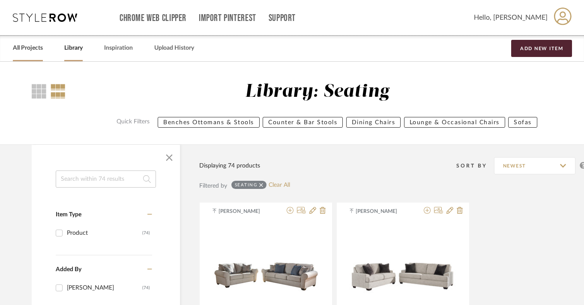
click at [27, 54] on div "All Projects" at bounding box center [28, 48] width 30 height 26
click at [27, 47] on link "All Projects" at bounding box center [28, 48] width 30 height 12
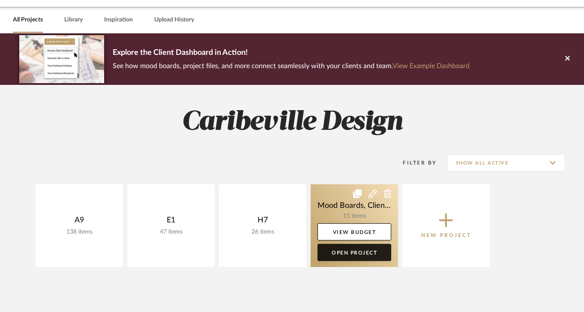
scroll to position [76, 0]
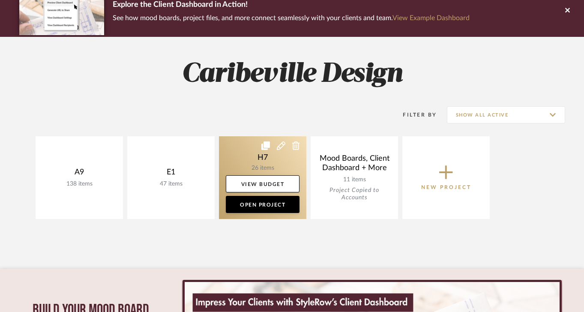
click at [253, 170] on link at bounding box center [262, 177] width 87 height 83
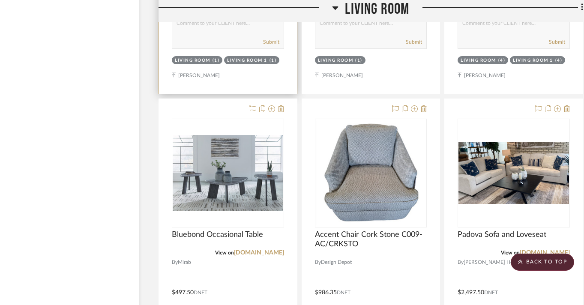
scroll to position [1329, 22]
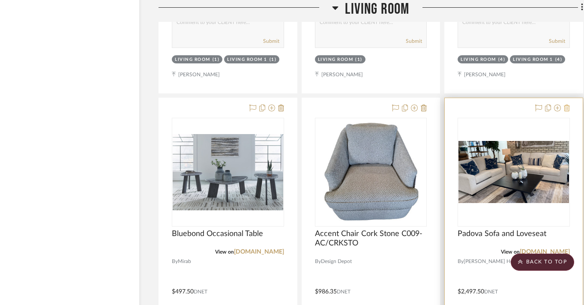
click at [566, 107] on icon at bounding box center [567, 108] width 6 height 7
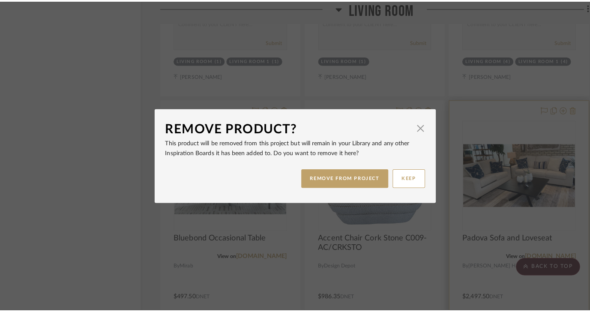
scroll to position [0, 0]
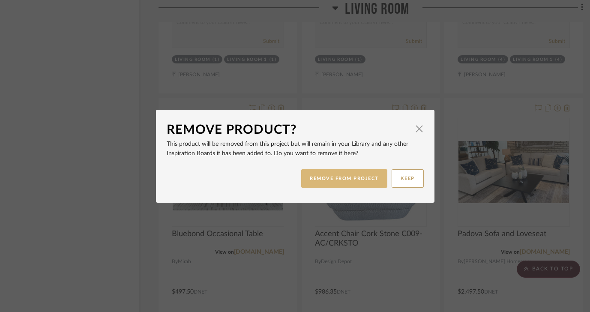
click at [369, 175] on button "REMOVE FROM PROJECT" at bounding box center [344, 178] width 86 height 18
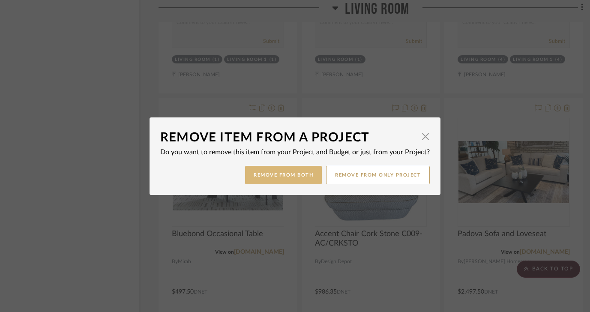
click at [306, 173] on button "Remove from Both" at bounding box center [283, 175] width 77 height 18
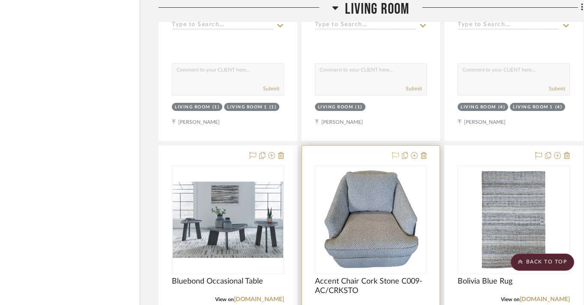
scroll to position [1293, 22]
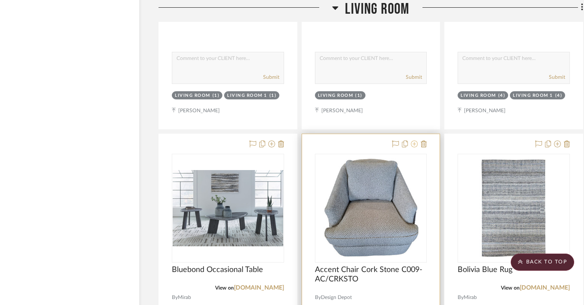
click at [415, 146] on icon at bounding box center [414, 143] width 7 height 7
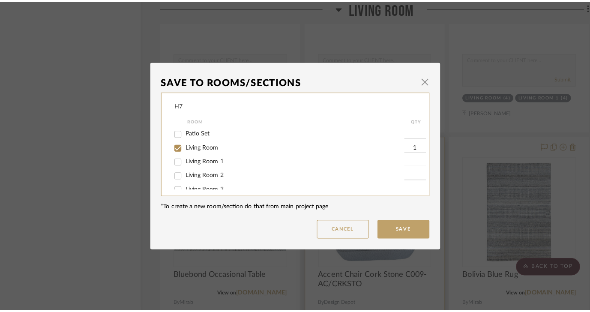
scroll to position [0, 0]
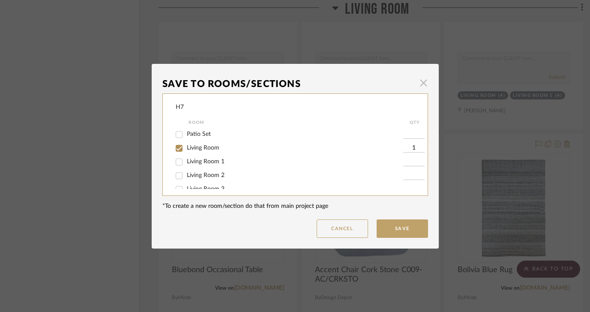
click at [419, 92] on span "×" at bounding box center [423, 83] width 10 height 20
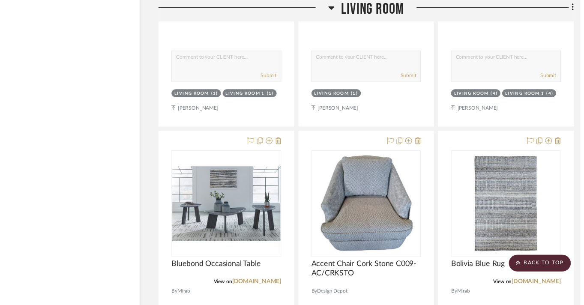
scroll to position [1293, 22]
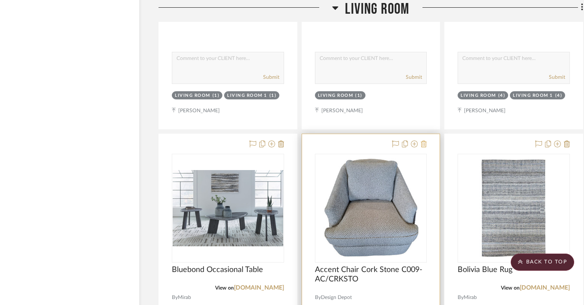
click at [425, 141] on icon at bounding box center [424, 143] width 6 height 7
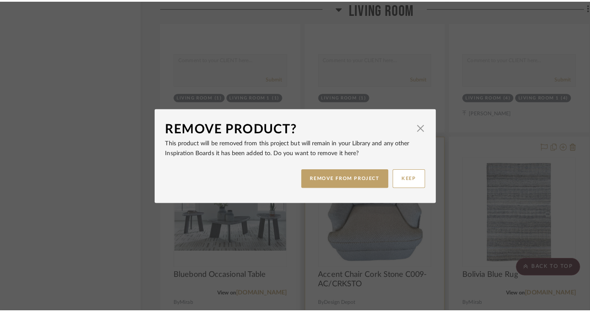
scroll to position [0, 0]
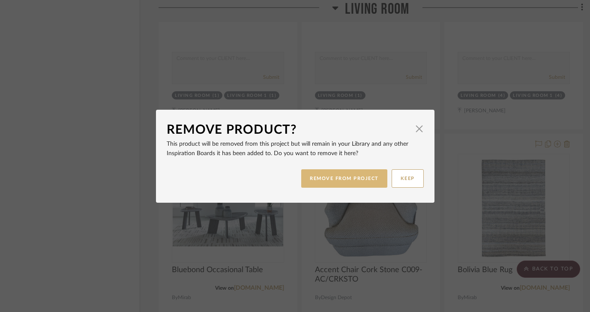
click at [371, 178] on button "REMOVE FROM PROJECT" at bounding box center [344, 178] width 86 height 18
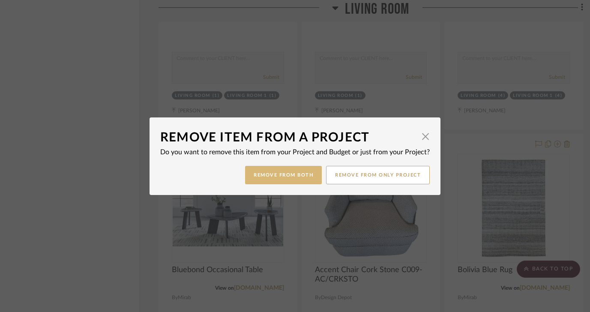
click at [302, 179] on button "Remove from Both" at bounding box center [283, 175] width 77 height 18
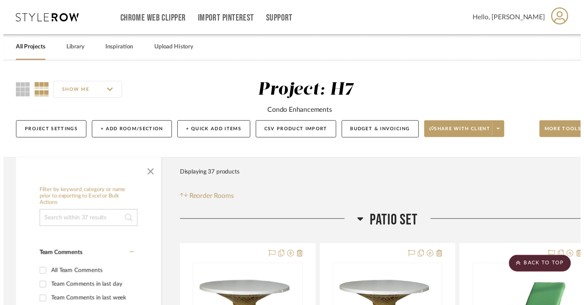
scroll to position [1293, 22]
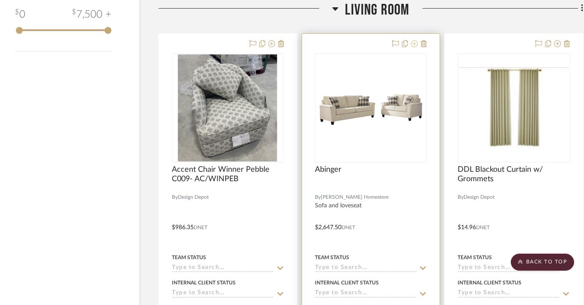
click at [416, 42] on icon at bounding box center [414, 43] width 7 height 7
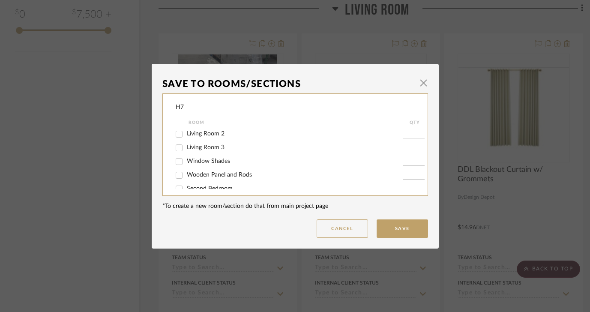
scroll to position [38, 0]
click at [218, 152] on span "Living Room 3" at bounding box center [206, 151] width 38 height 6
click at [186, 152] on input "Living Room 3" at bounding box center [179, 151] width 14 height 14
checkbox input "true"
type input "1"
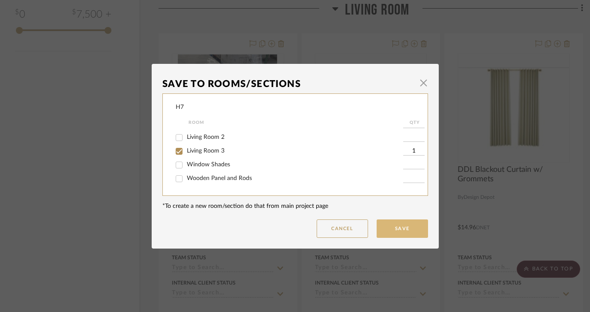
click at [405, 227] on button "Save" at bounding box center [401, 228] width 51 height 18
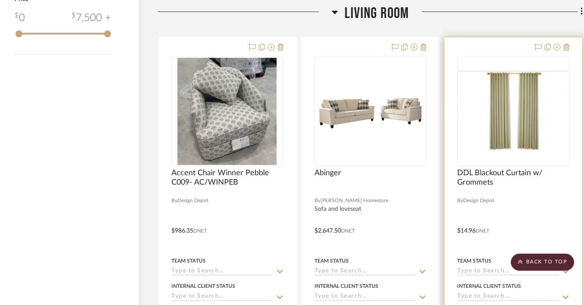
scroll to position [995, 22]
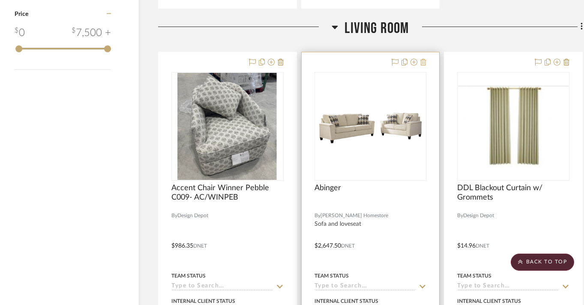
click at [424, 60] on icon at bounding box center [423, 62] width 6 height 7
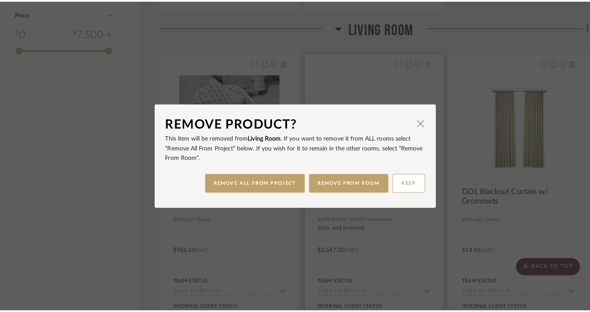
scroll to position [0, 0]
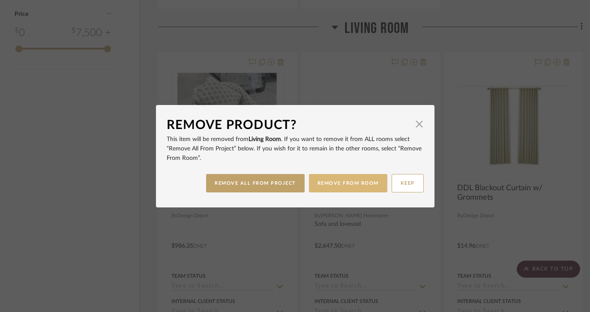
click at [326, 184] on button "REMOVE FROM ROOM" at bounding box center [348, 183] width 78 height 18
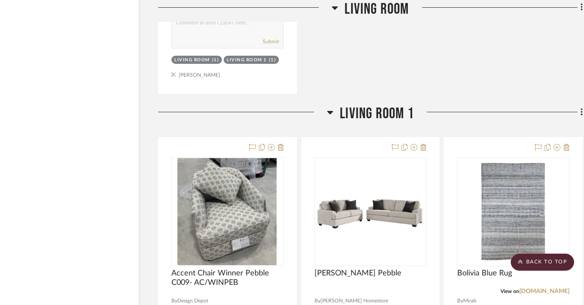
scroll to position [1712, 22]
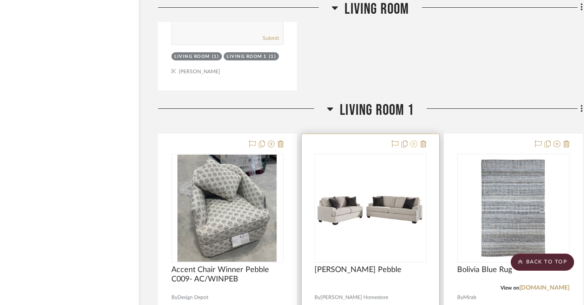
click at [415, 142] on icon at bounding box center [413, 143] width 7 height 7
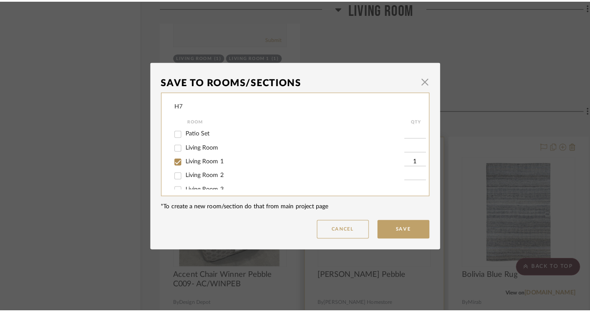
scroll to position [0, 0]
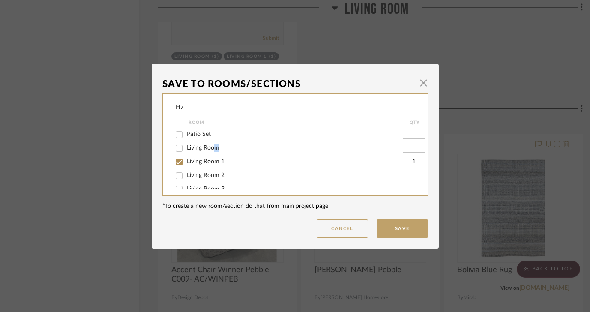
click at [213, 148] on span "Living Room" at bounding box center [203, 148] width 33 height 6
click at [202, 148] on span "Living Room" at bounding box center [203, 148] width 33 height 6
click at [186, 148] on input "Living Room" at bounding box center [179, 148] width 14 height 14
checkbox input "true"
type input "1"
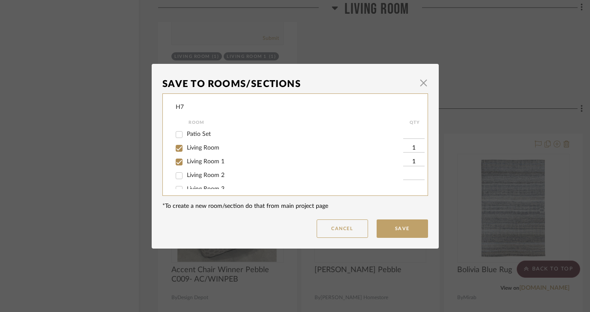
click at [202, 164] on span "Living Room 1" at bounding box center [206, 161] width 38 height 6
click at [186, 164] on input "Living Room 1" at bounding box center [179, 162] width 14 height 14
checkbox input "false"
click at [403, 226] on button "Save" at bounding box center [401, 228] width 51 height 18
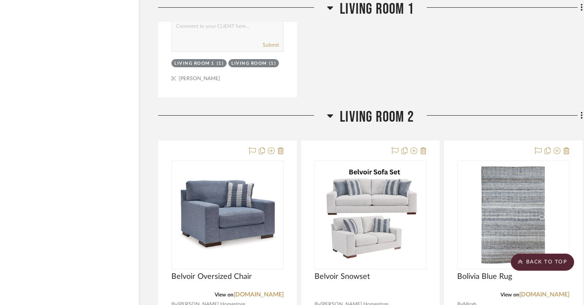
scroll to position [2515, 22]
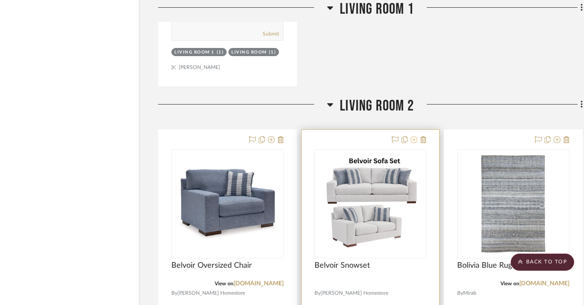
click at [413, 140] on icon at bounding box center [413, 139] width 7 height 7
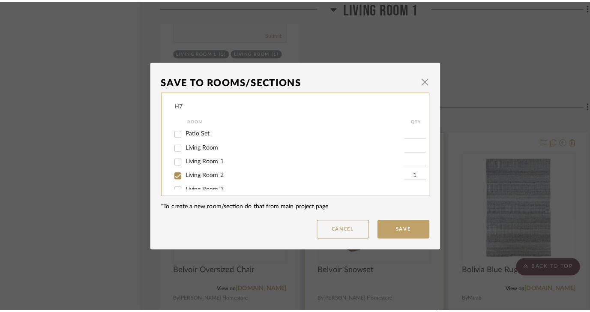
scroll to position [0, 0]
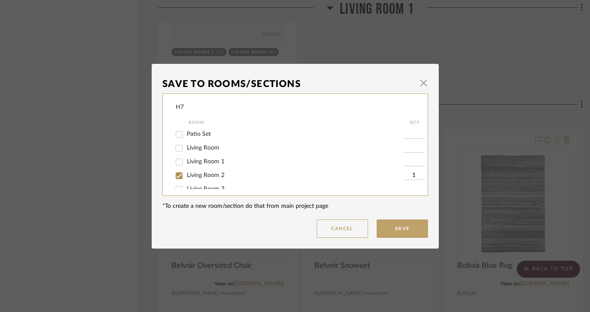
click at [214, 161] on span "Living Room 1" at bounding box center [206, 161] width 38 height 6
click at [186, 161] on input "Living Room 1" at bounding box center [179, 162] width 14 height 14
checkbox input "true"
type input "1"
click at [214, 178] on span "Living Room 2" at bounding box center [206, 175] width 38 height 6
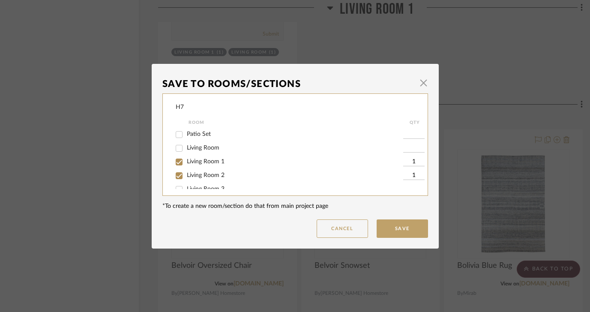
click at [186, 178] on input "Living Room 2" at bounding box center [179, 176] width 14 height 14
checkbox input "false"
click at [403, 222] on button "Save" at bounding box center [401, 228] width 51 height 18
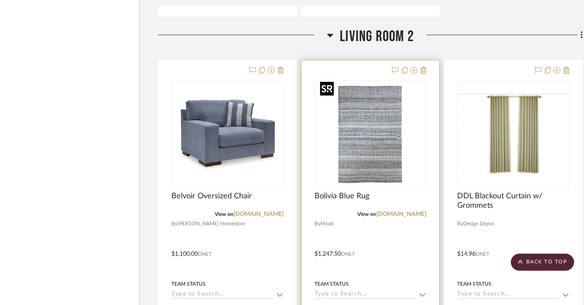
scroll to position [2577, 22]
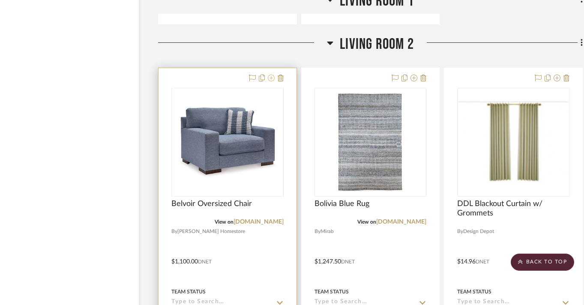
click at [271, 75] on icon at bounding box center [271, 78] width 7 height 7
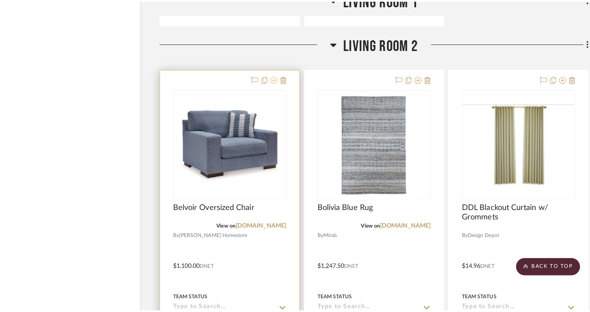
scroll to position [0, 0]
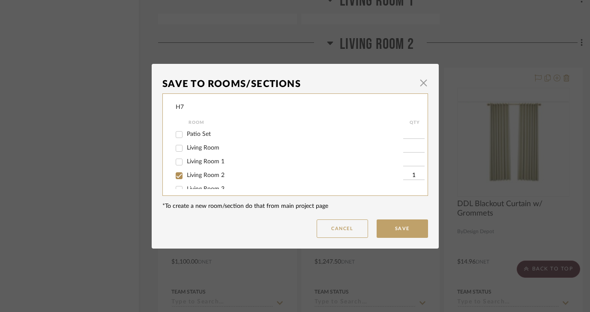
click at [262, 158] on div "Living Room 1" at bounding box center [289, 162] width 227 height 14
click at [221, 164] on label "Living Room 1" at bounding box center [295, 161] width 216 height 7
click at [186, 164] on input "Living Room 1" at bounding box center [179, 162] width 14 height 14
checkbox input "true"
type input "1"
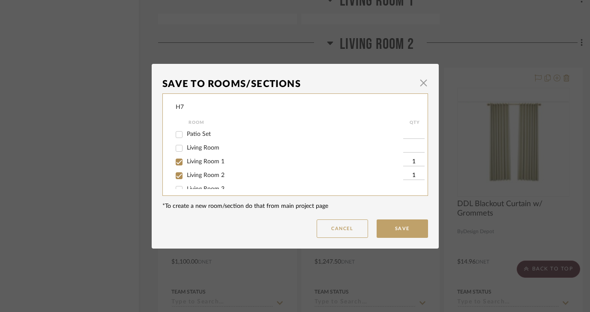
click at [217, 173] on div "Living Room 2" at bounding box center [289, 176] width 227 height 14
click at [217, 178] on span "Living Room 2" at bounding box center [206, 175] width 38 height 6
click at [186, 178] on input "Living Room 2" at bounding box center [179, 176] width 14 height 14
checkbox input "false"
click at [394, 224] on button "Save" at bounding box center [401, 228] width 51 height 18
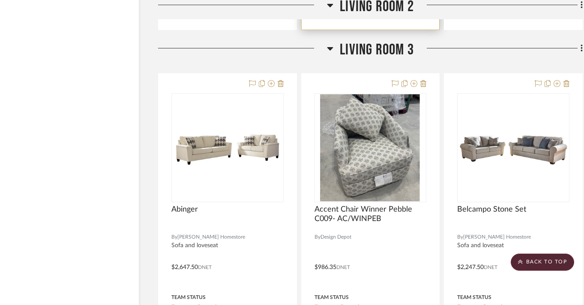
scroll to position [2991, 22]
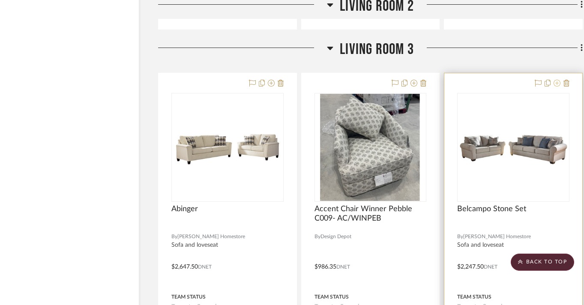
click at [556, 83] on icon at bounding box center [556, 83] width 7 height 7
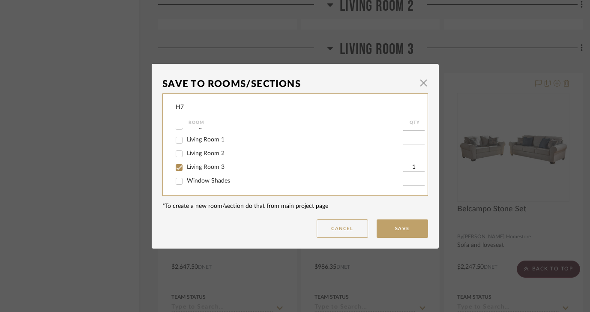
scroll to position [36, 0]
click at [215, 142] on span "Living Room 2" at bounding box center [206, 139] width 38 height 6
click at [186, 143] on input "Living Room 2" at bounding box center [179, 139] width 14 height 14
checkbox input "true"
type input "1"
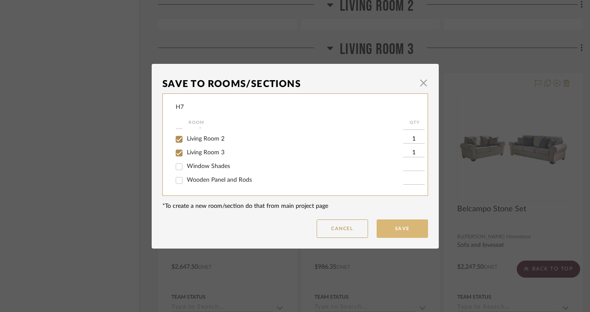
click at [387, 226] on button "Save" at bounding box center [401, 228] width 51 height 18
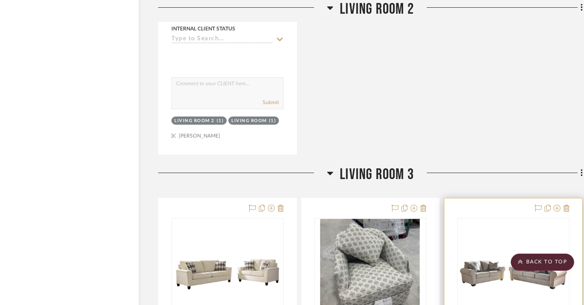
scroll to position [3298, 22]
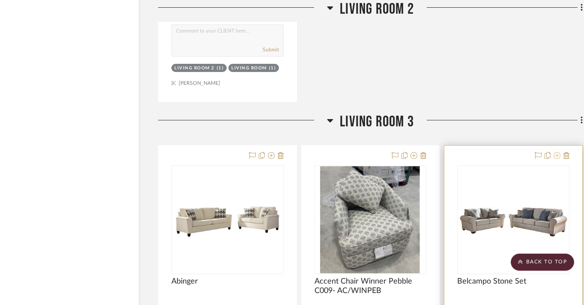
click at [558, 154] on icon at bounding box center [556, 155] width 7 height 7
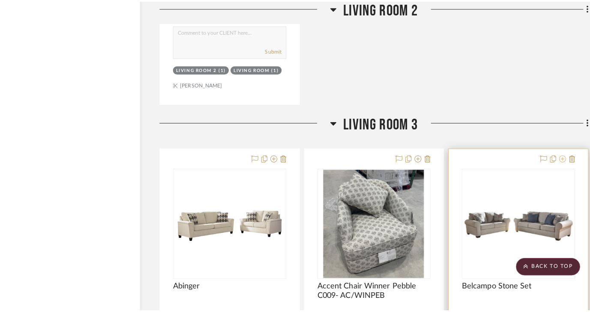
scroll to position [0, 0]
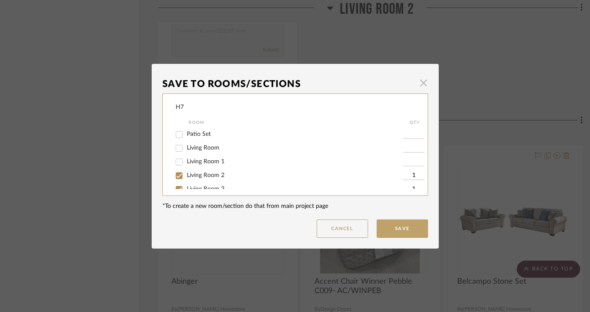
click at [423, 82] on span "button" at bounding box center [423, 83] width 17 height 17
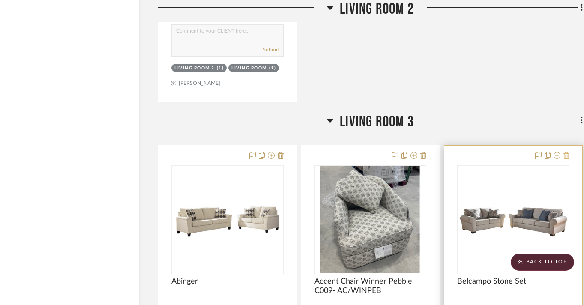
click at [564, 152] on icon at bounding box center [566, 155] width 6 height 7
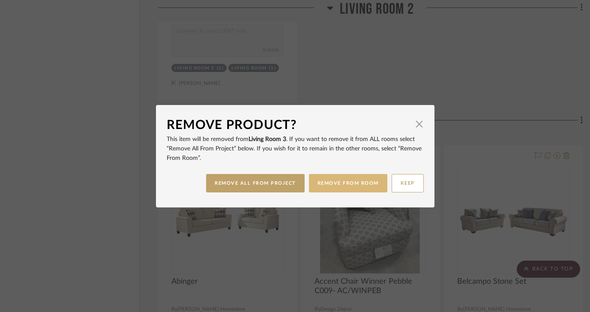
click at [326, 184] on button "REMOVE FROM ROOM" at bounding box center [348, 183] width 78 height 18
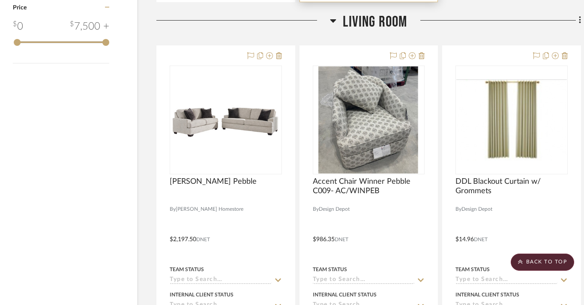
scroll to position [1006, 24]
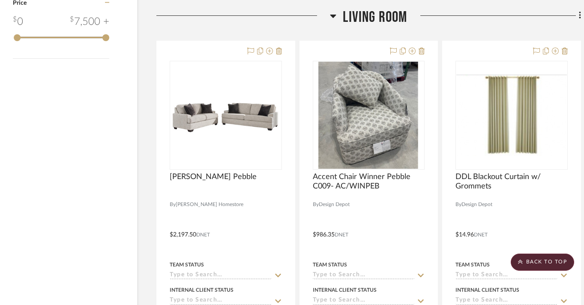
drag, startPoint x: 532, startPoint y: 226, endPoint x: 279, endPoint y: 3, distance: 336.5
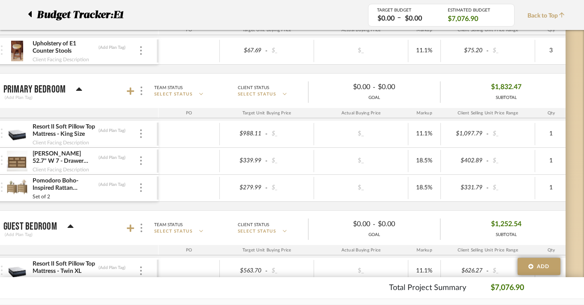
scroll to position [367, 33]
